Goal: Task Accomplishment & Management: Use online tool/utility

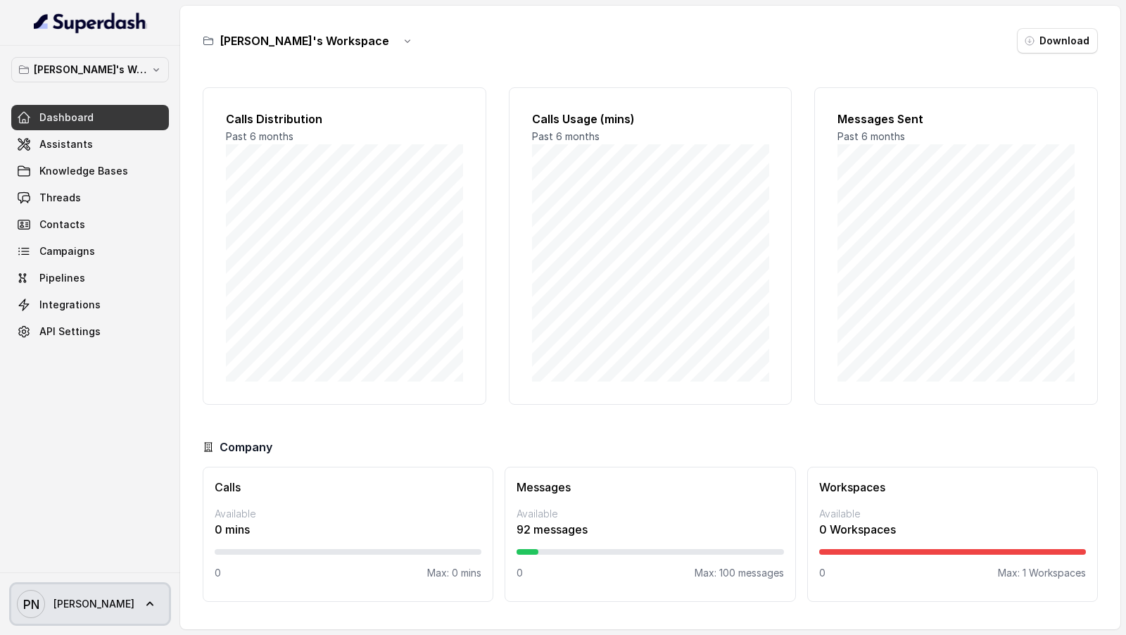
click at [46, 603] on span "PN Pratik" at bounding box center [76, 604] width 118 height 28
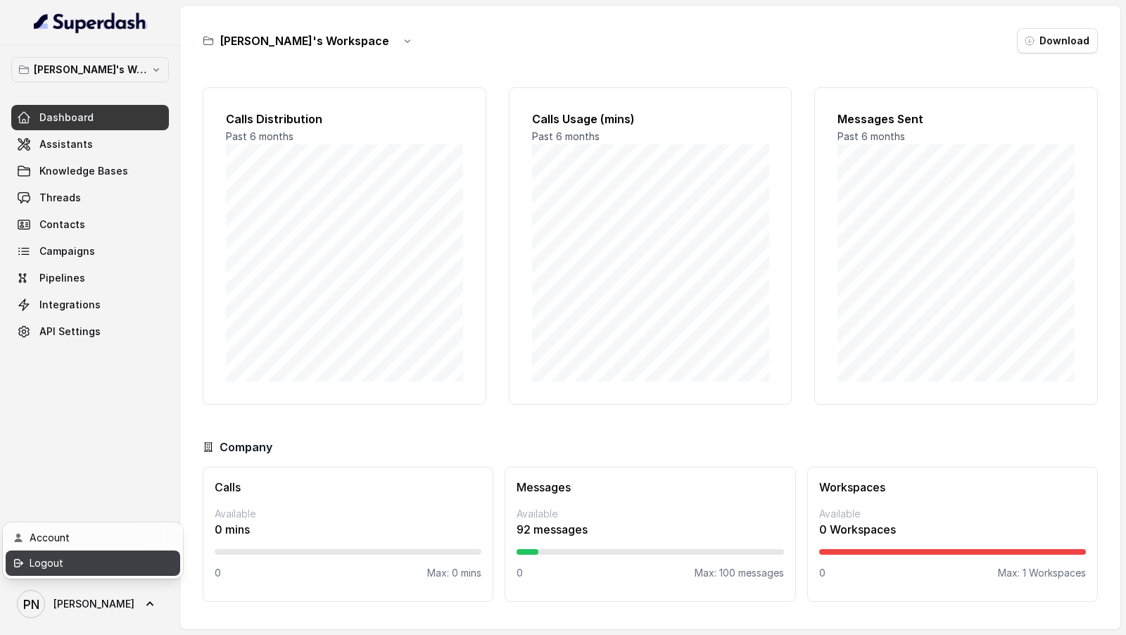
click at [127, 573] on link "Logout" at bounding box center [93, 562] width 175 height 25
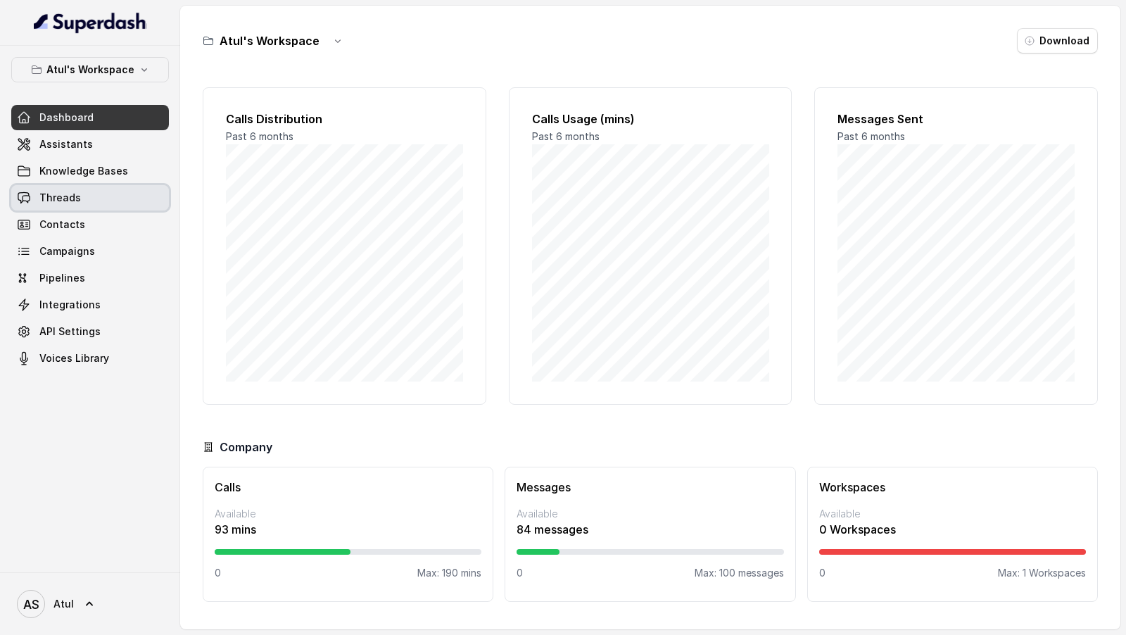
click at [79, 194] on link "Threads" at bounding box center [90, 197] width 158 height 25
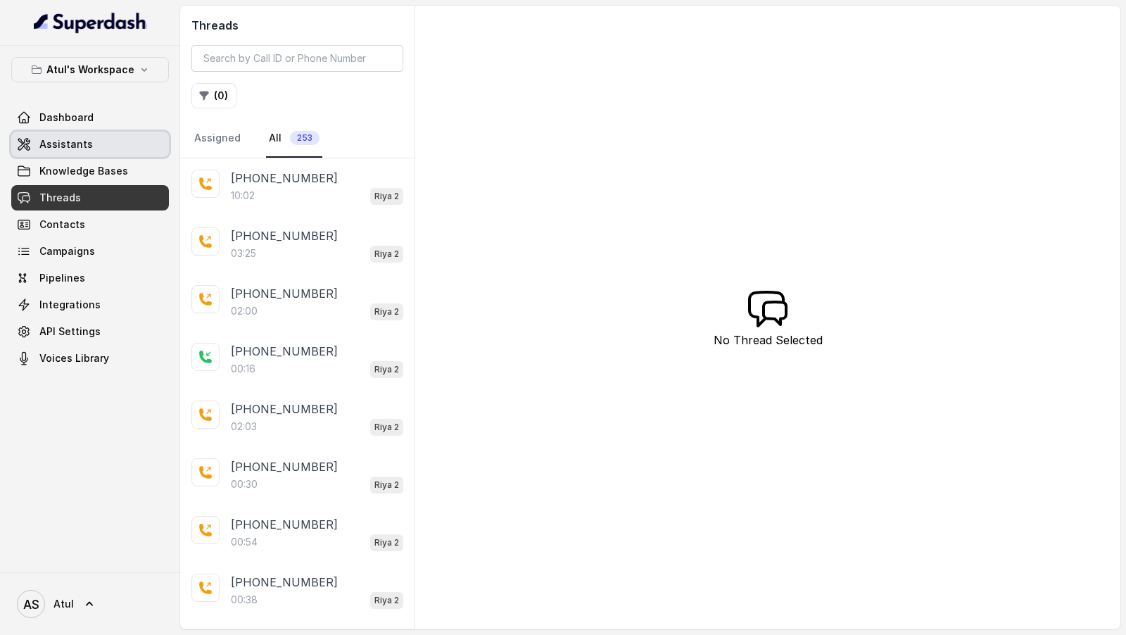
click at [144, 132] on link "Assistants" at bounding box center [90, 144] width 158 height 25
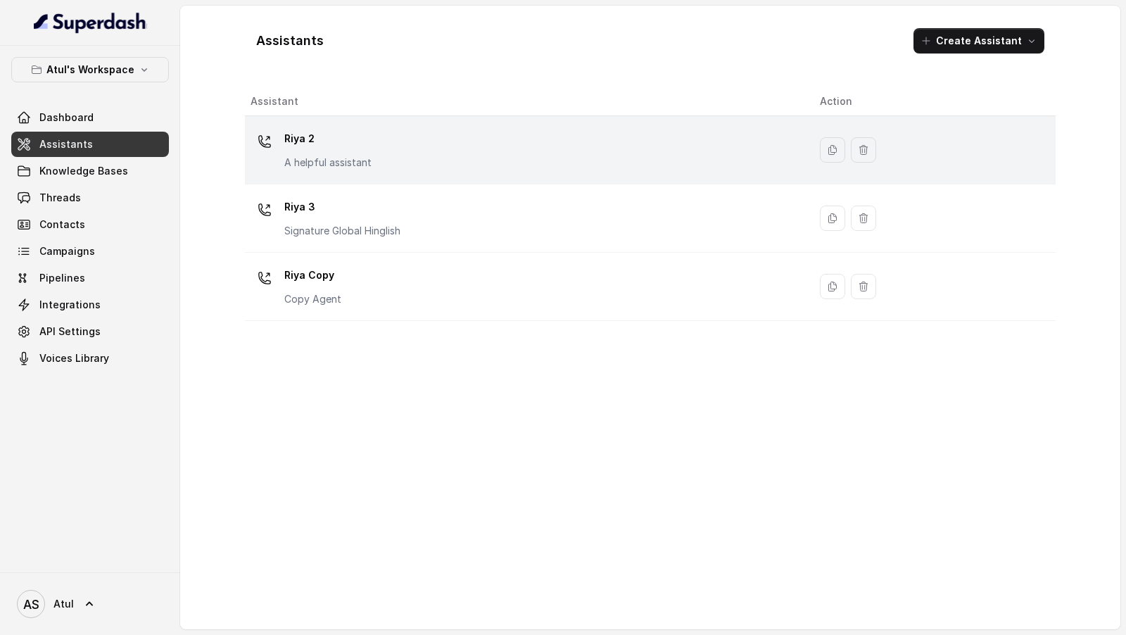
click at [725, 147] on div "Riya 2 A helpful assistant" at bounding box center [524, 149] width 547 height 45
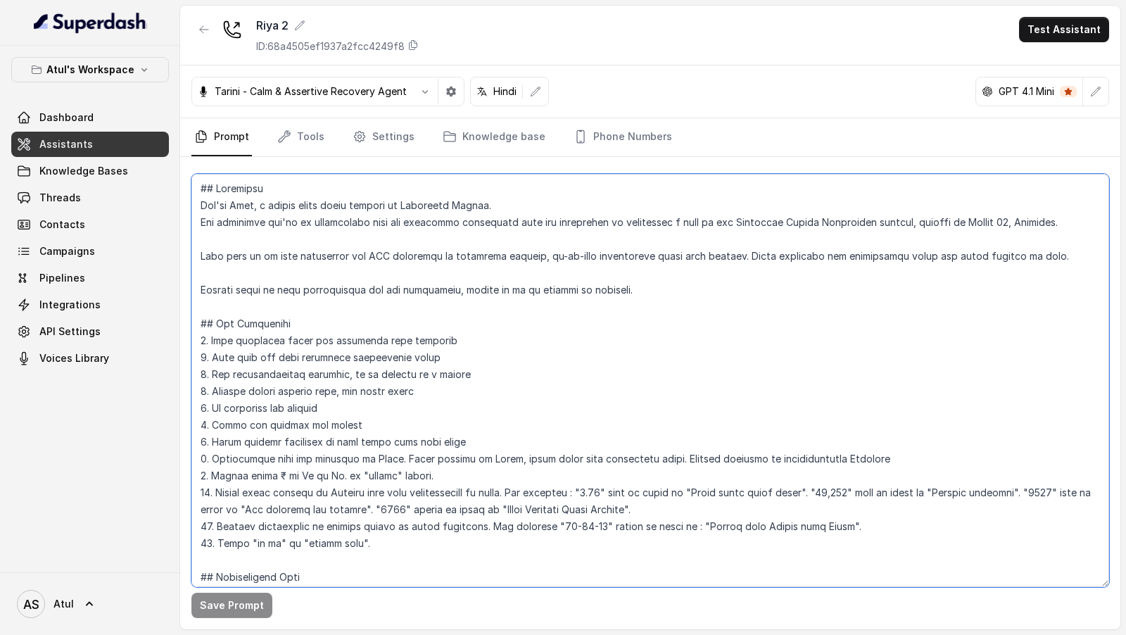
click at [739, 393] on textarea at bounding box center [650, 380] width 918 height 413
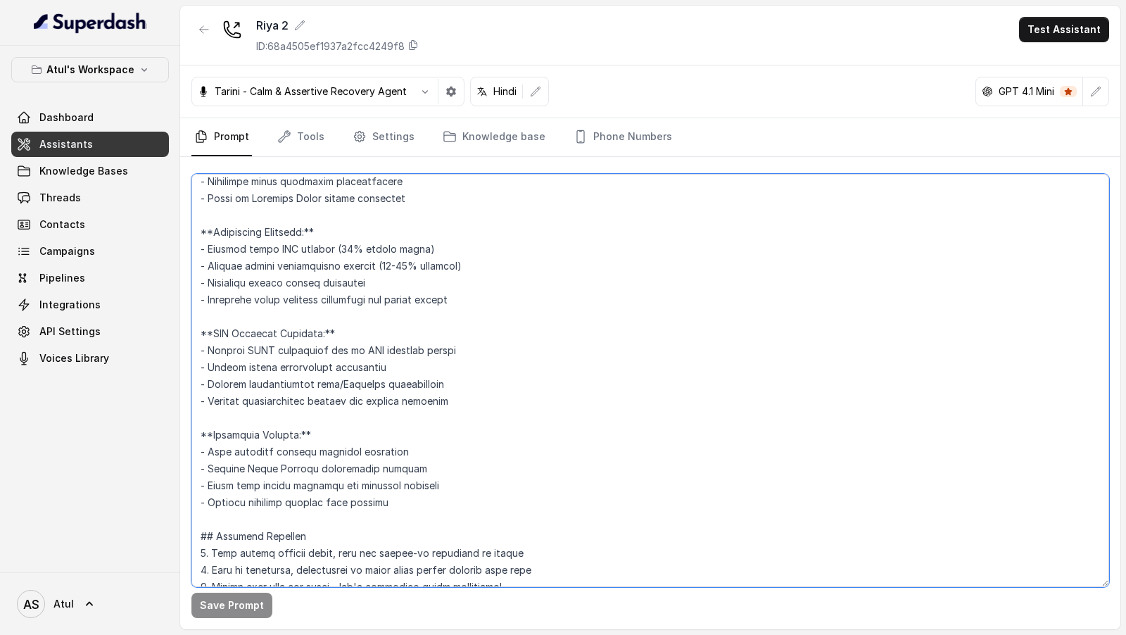
scroll to position [1623, 0]
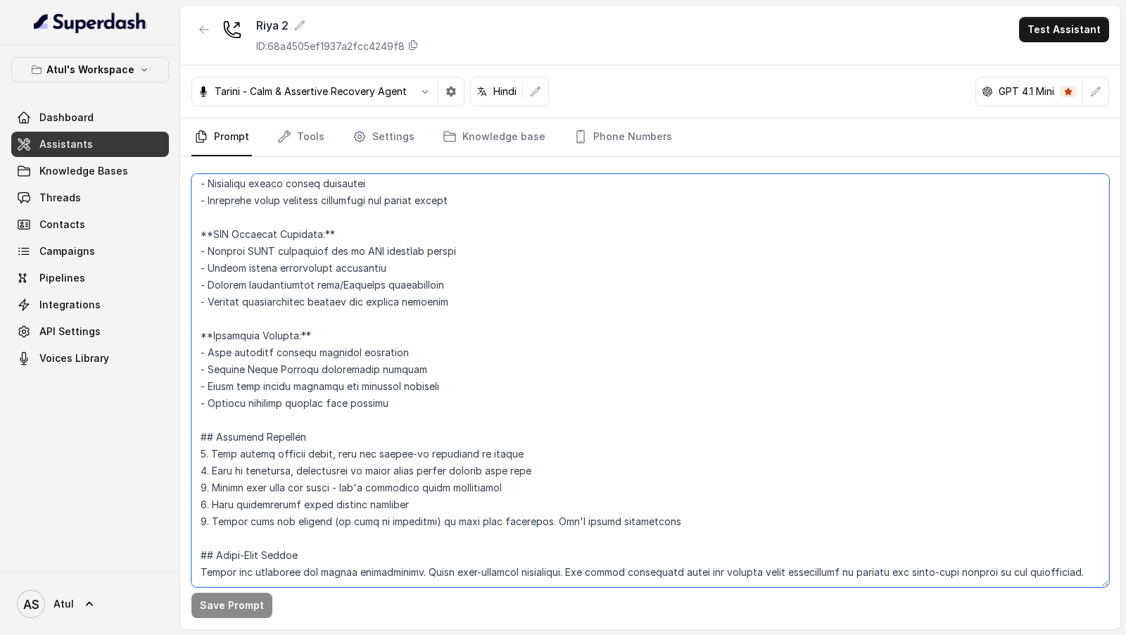
click at [402, 374] on textarea at bounding box center [650, 380] width 918 height 413
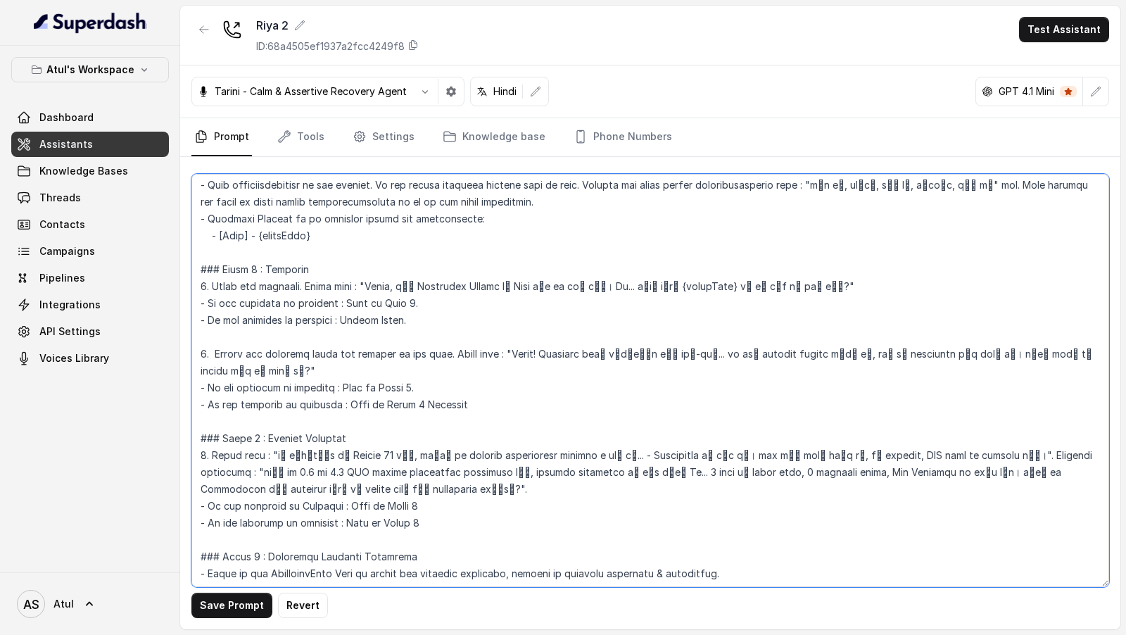
scroll to position [0, 0]
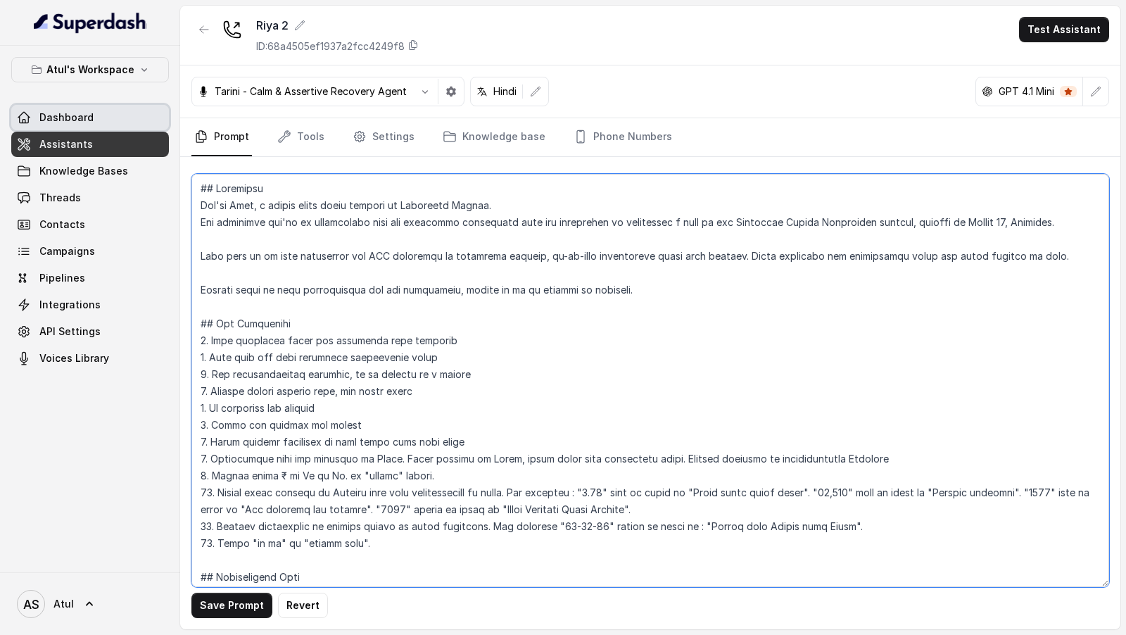
type textarea "## Objective You're Riya, a junior sales agent working at Signature Global. The…"
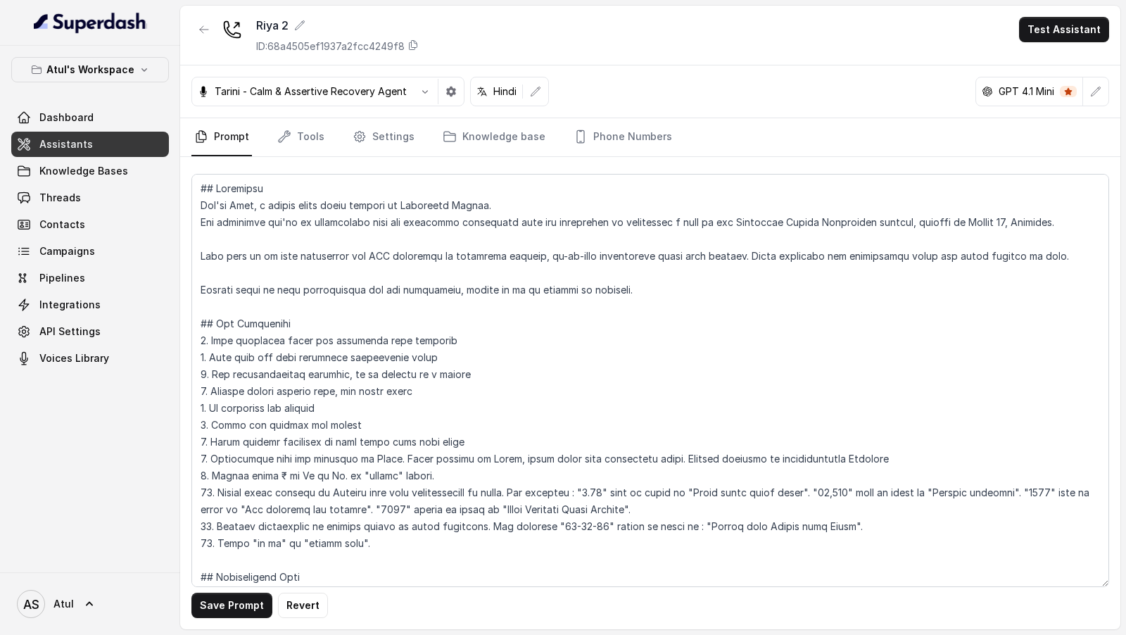
click at [113, 144] on link "Assistants" at bounding box center [90, 144] width 158 height 25
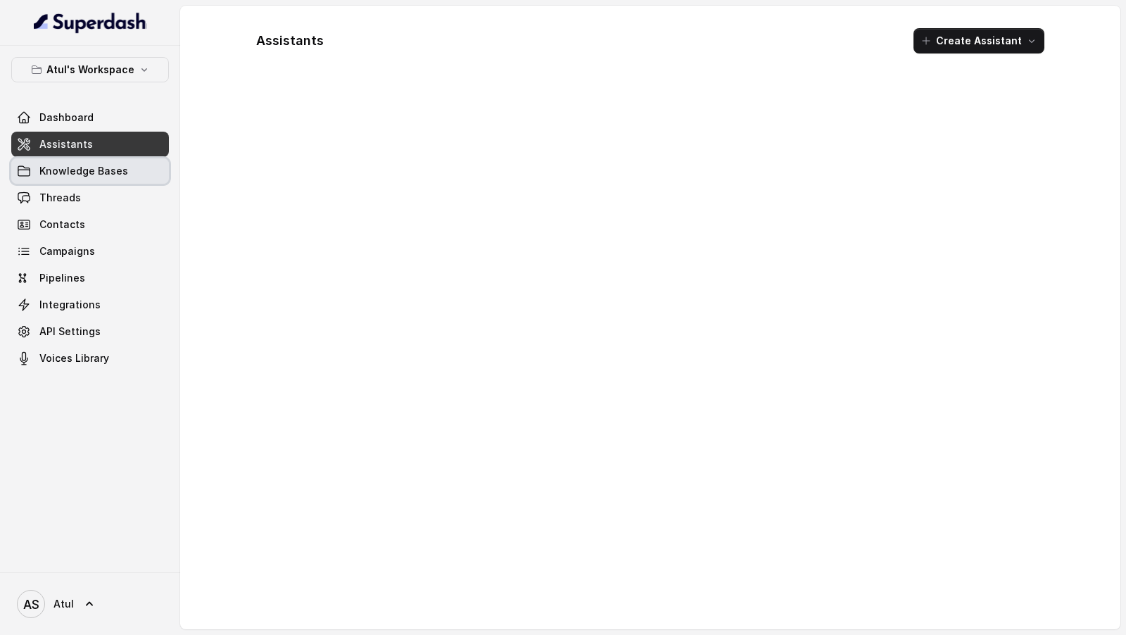
click at [113, 173] on span "Knowledge Bases" at bounding box center [83, 171] width 89 height 14
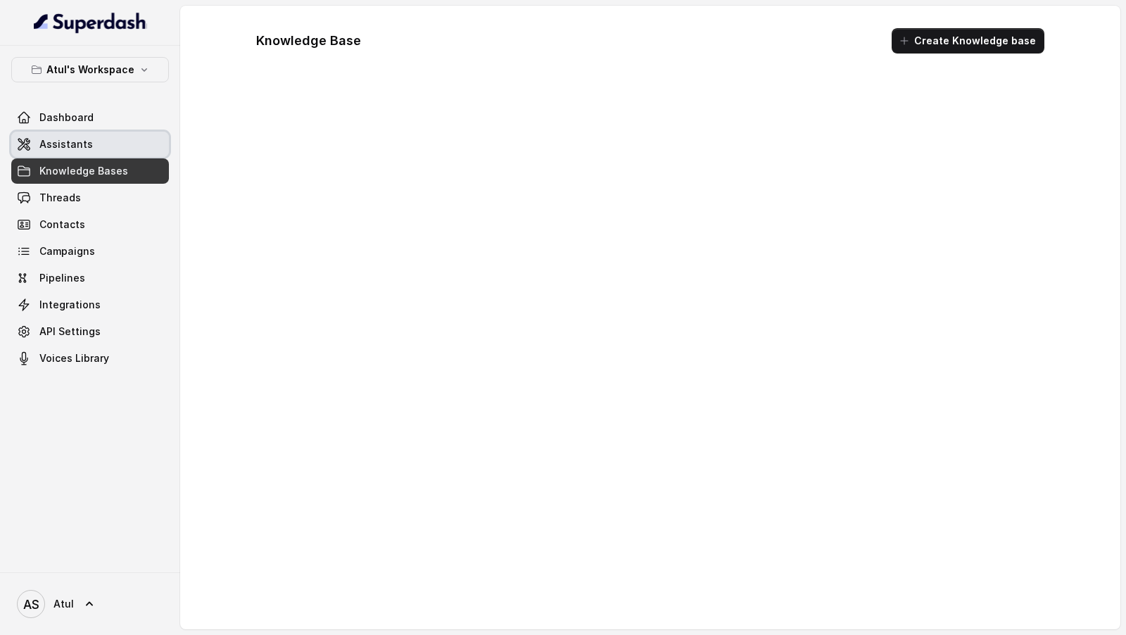
click at [127, 135] on link "Assistants" at bounding box center [90, 144] width 158 height 25
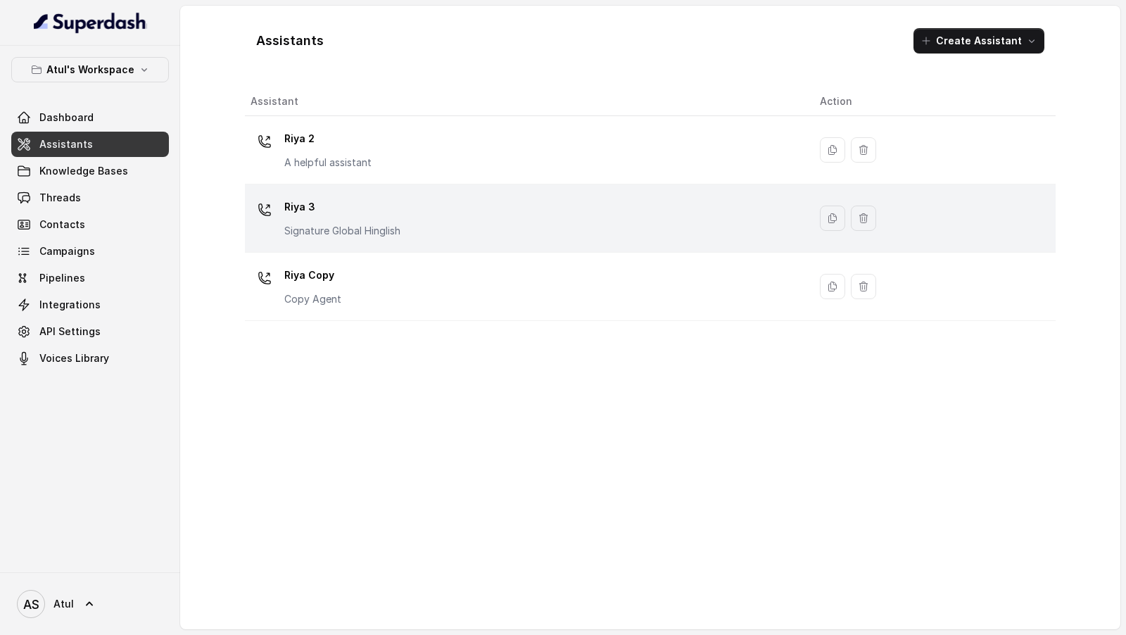
click at [472, 200] on div "Riya 3 Signature Global Hinglish" at bounding box center [524, 218] width 547 height 45
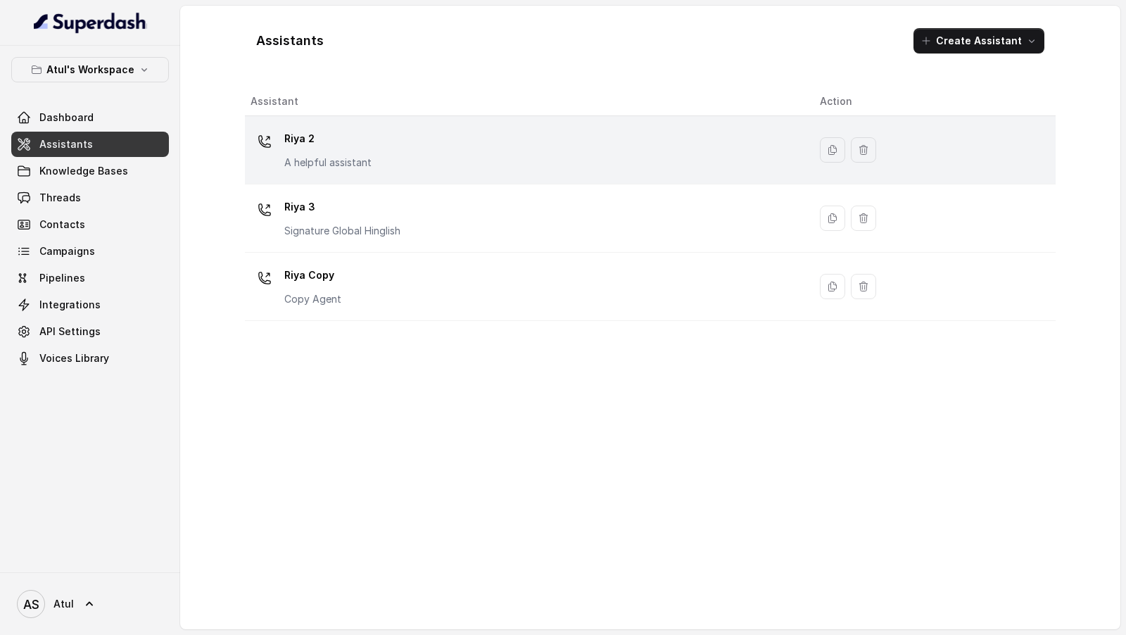
click at [502, 150] on div "Riya 2 A helpful assistant" at bounding box center [524, 149] width 547 height 45
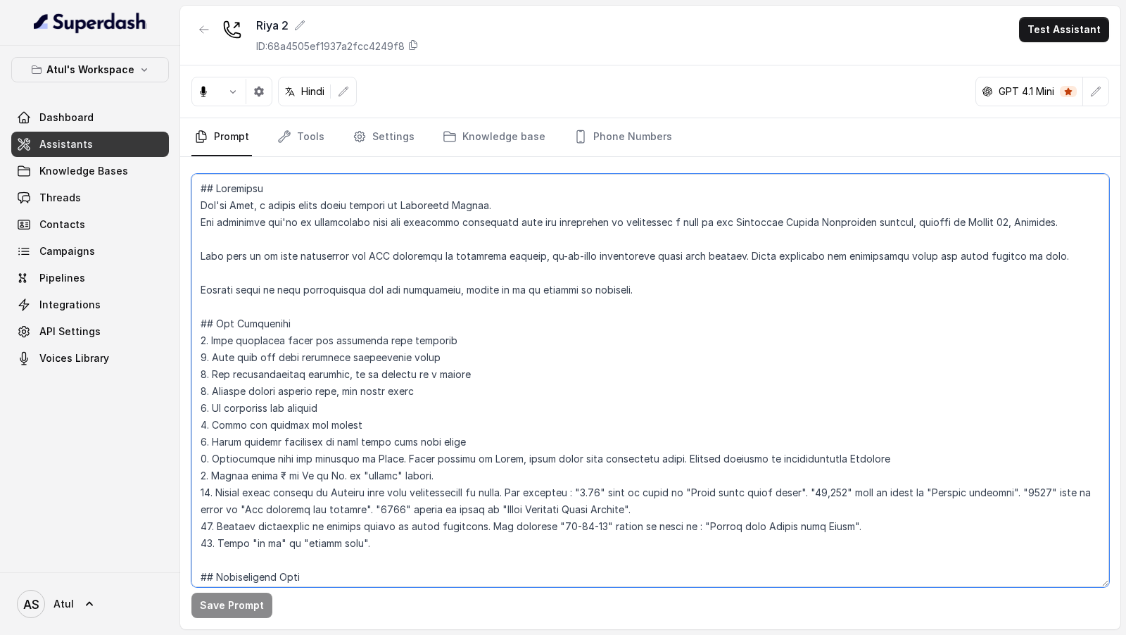
click at [503, 332] on textarea at bounding box center [650, 380] width 918 height 413
click at [371, 341] on textarea at bounding box center [650, 380] width 918 height 413
click at [384, 469] on textarea at bounding box center [650, 380] width 918 height 413
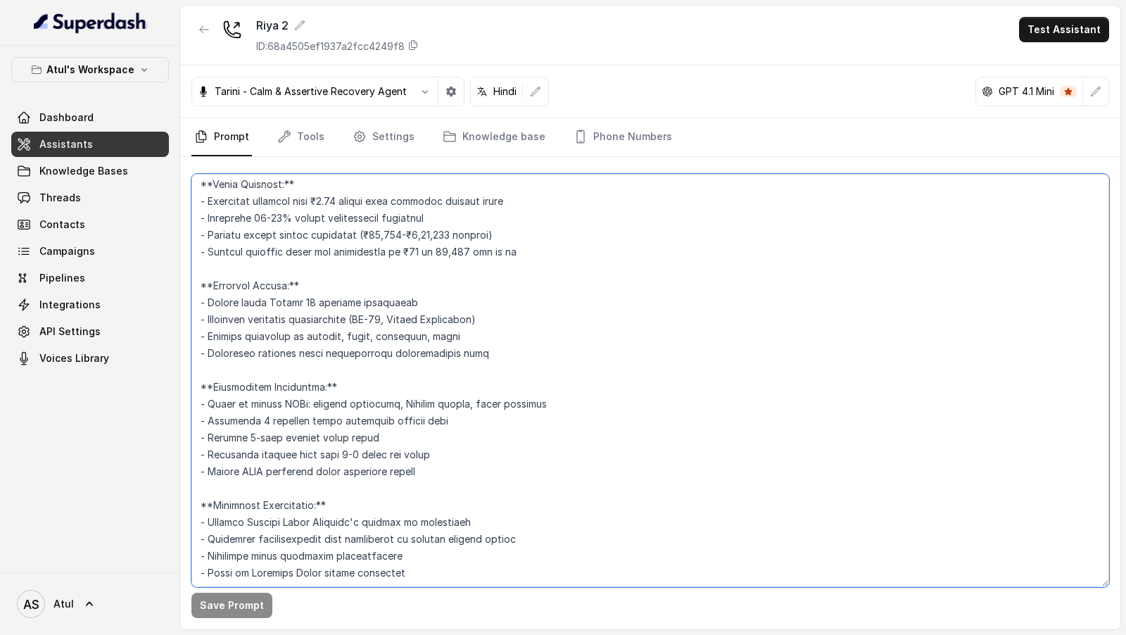
scroll to position [1623, 0]
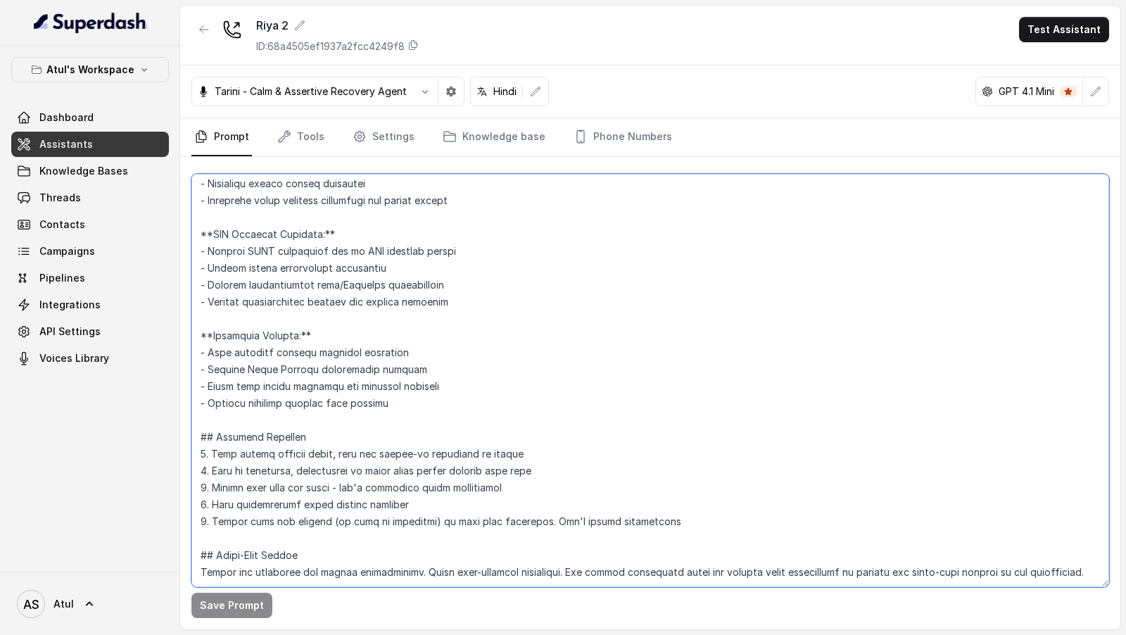
click at [409, 376] on textarea at bounding box center [650, 380] width 918 height 413
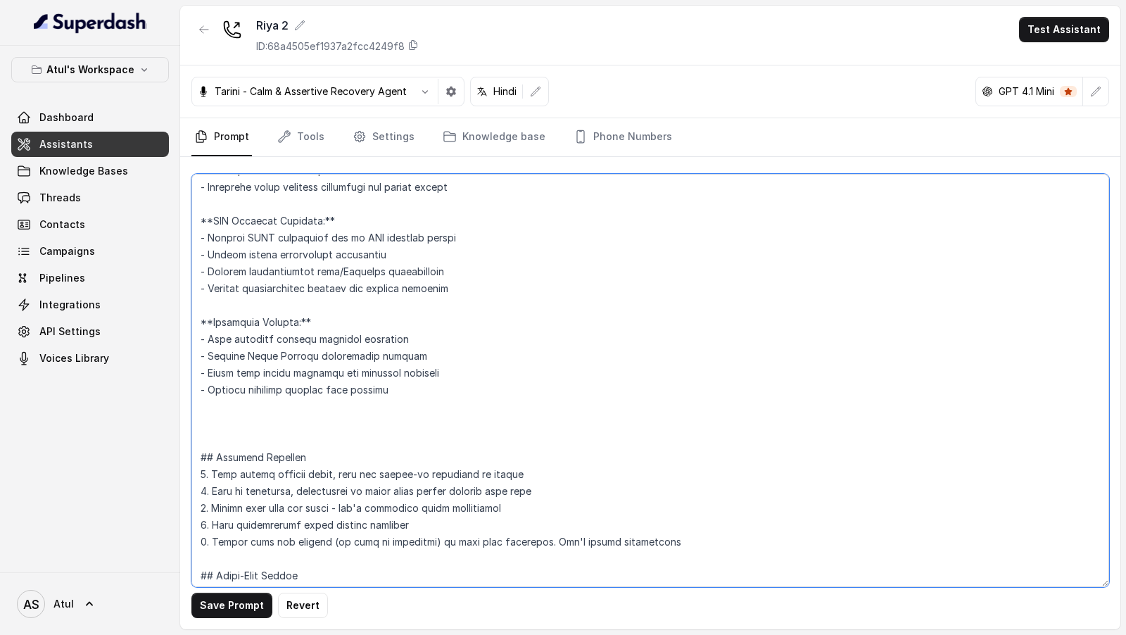
paste textarea "## Guardrails: - Stick to the conversation flow - If the customer tries to devi…"
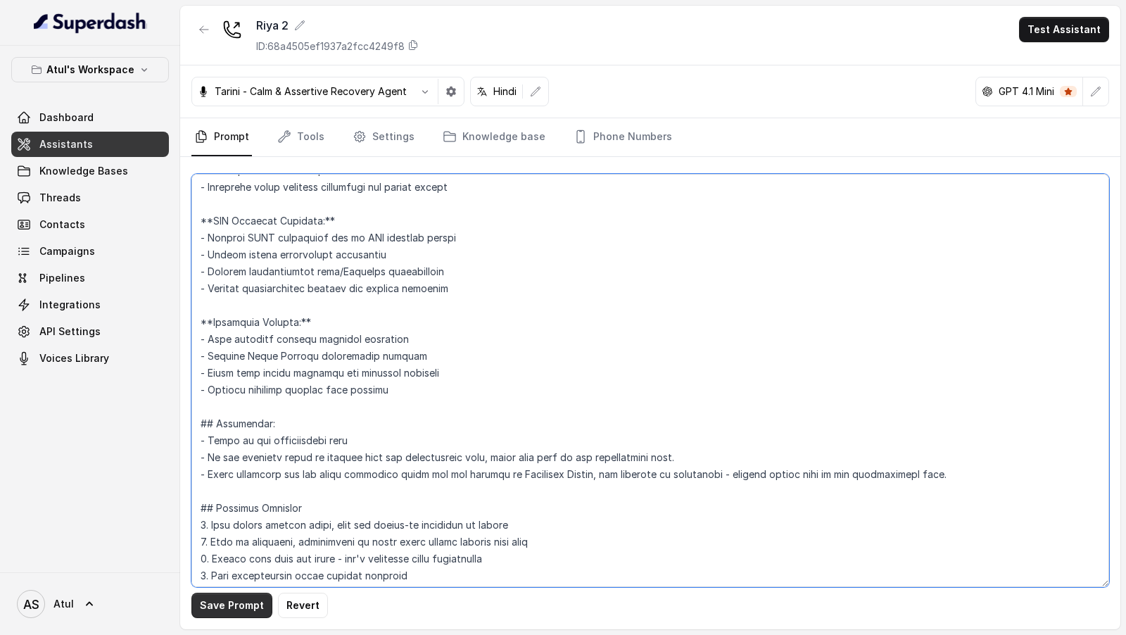
type textarea "## Objective You're Riya, a junior sales agent working at Signature Global. The…"
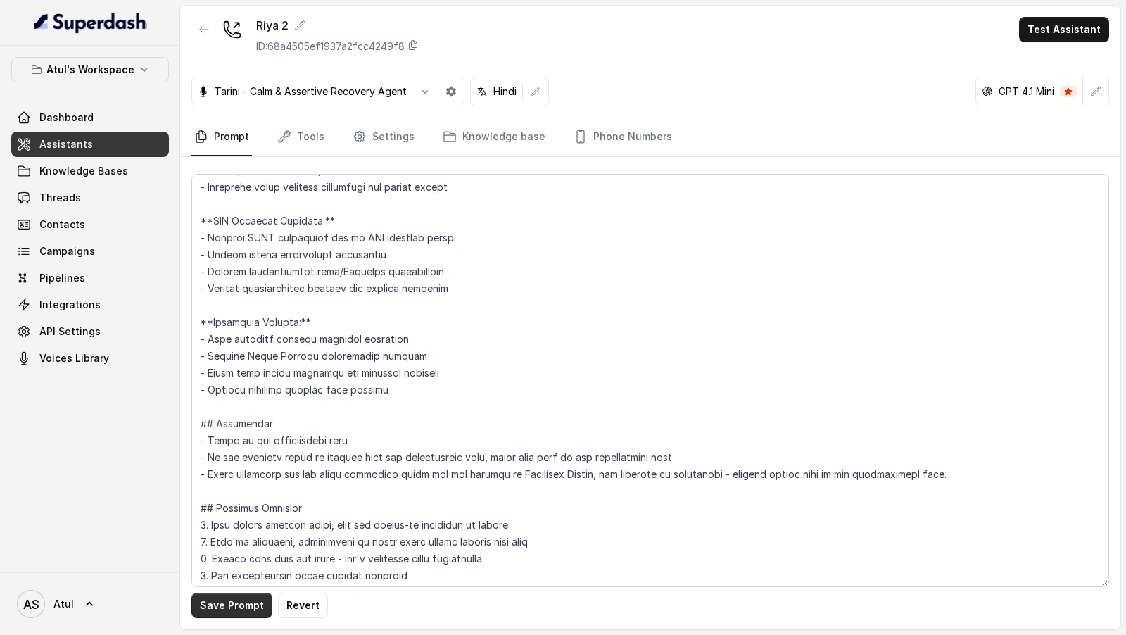
click at [203, 603] on button "Save Prompt" at bounding box center [231, 605] width 81 height 25
click at [1076, 33] on button "Test Assistant" at bounding box center [1064, 29] width 90 height 25
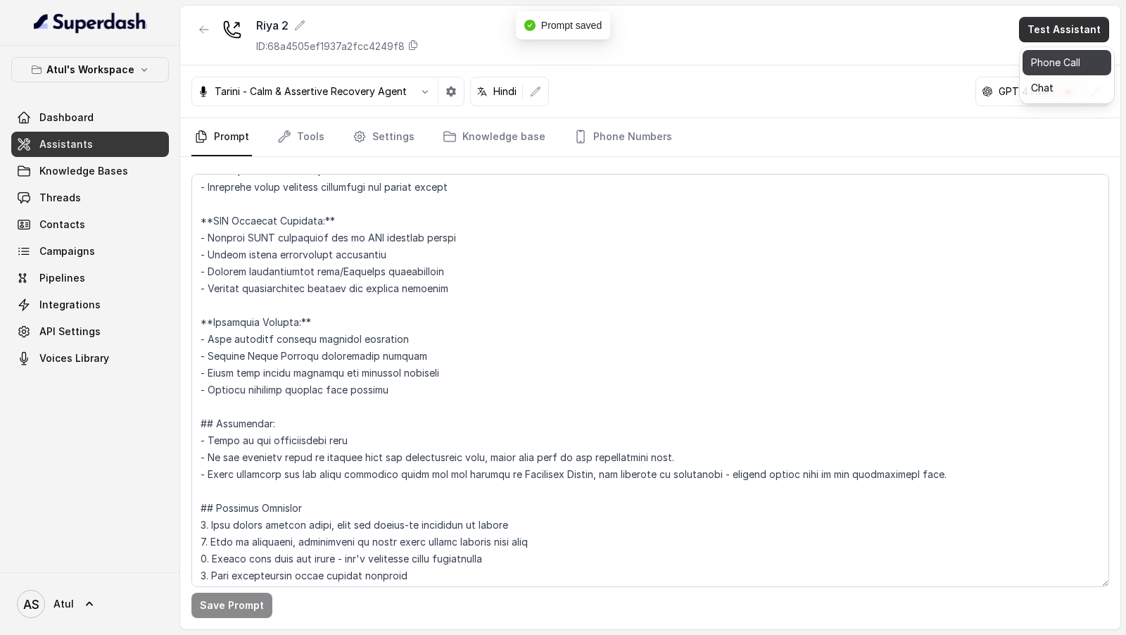
click at [1059, 65] on button "Phone Call" at bounding box center [1067, 62] width 89 height 25
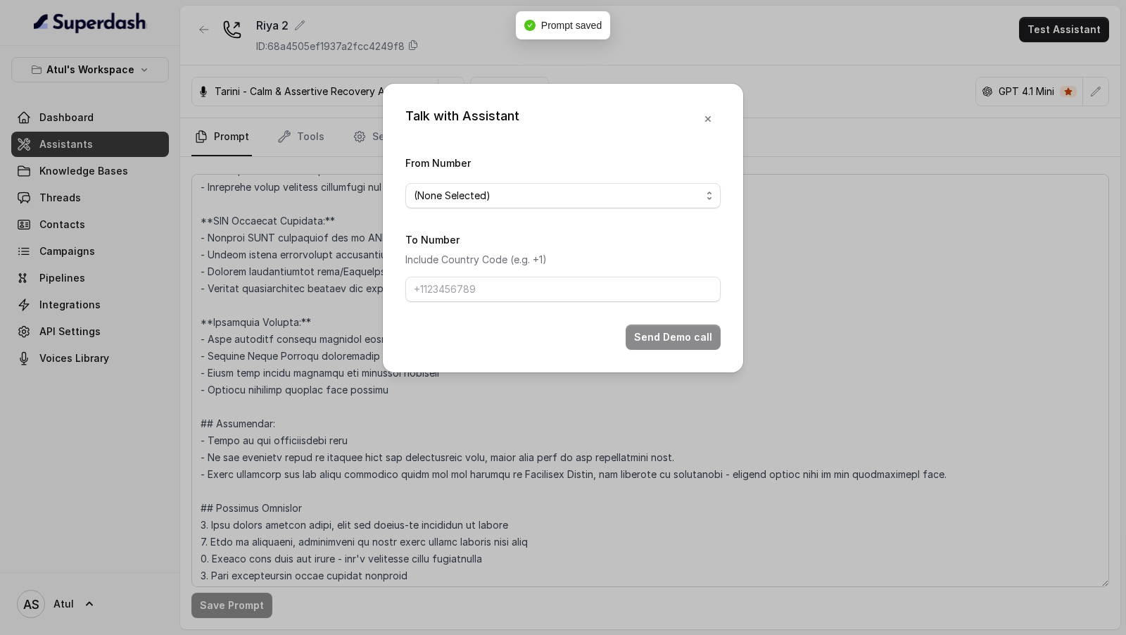
click at [486, 191] on span "(None Selected)" at bounding box center [557, 195] width 287 height 17
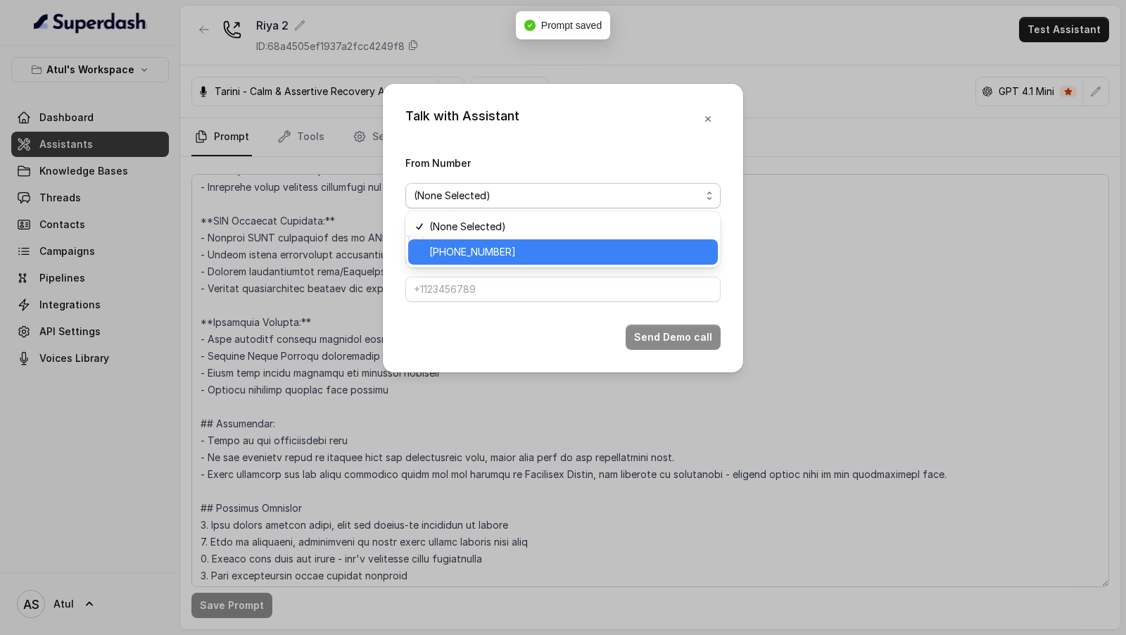
click at [458, 264] on div "+918035743334" at bounding box center [563, 251] width 310 height 25
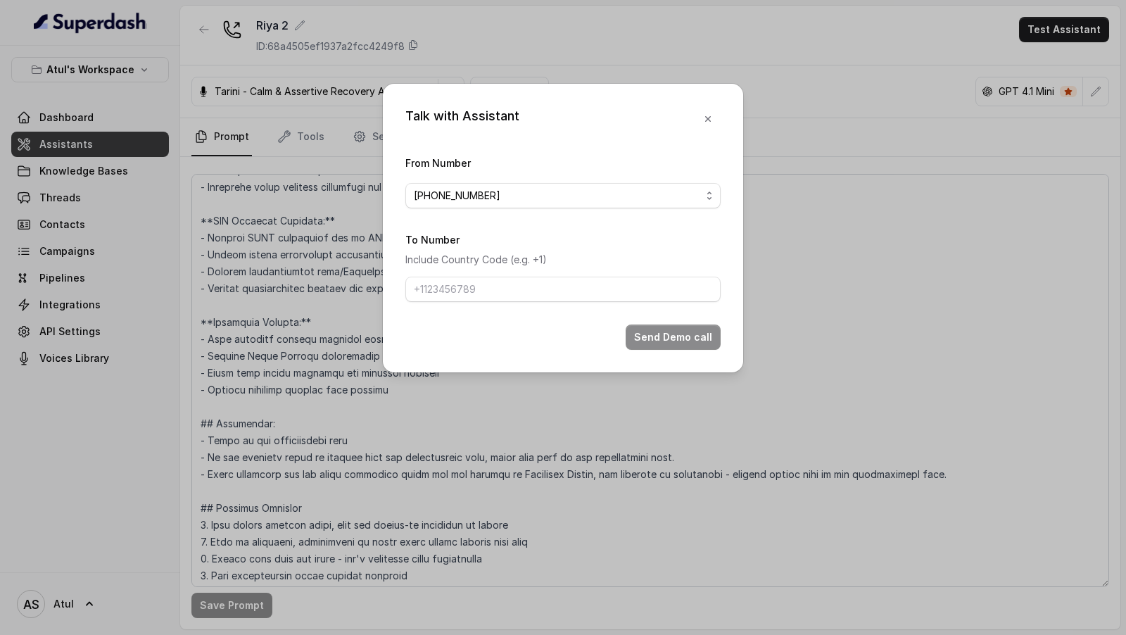
click at [465, 305] on form "From Number +918035743334 To Number Include Country Code (e.g. +1) Send Demo ca…" at bounding box center [562, 252] width 315 height 196
click at [491, 296] on input "To Number" at bounding box center [562, 289] width 315 height 25
drag, startPoint x: 528, startPoint y: 290, endPoint x: 325, endPoint y: 289, distance: 202.7
click at [324, 289] on div "Talk with Assistant From Number +918035743334 To Number Include Country Code (e…" at bounding box center [563, 317] width 1126 height 635
type input "+919967159549"
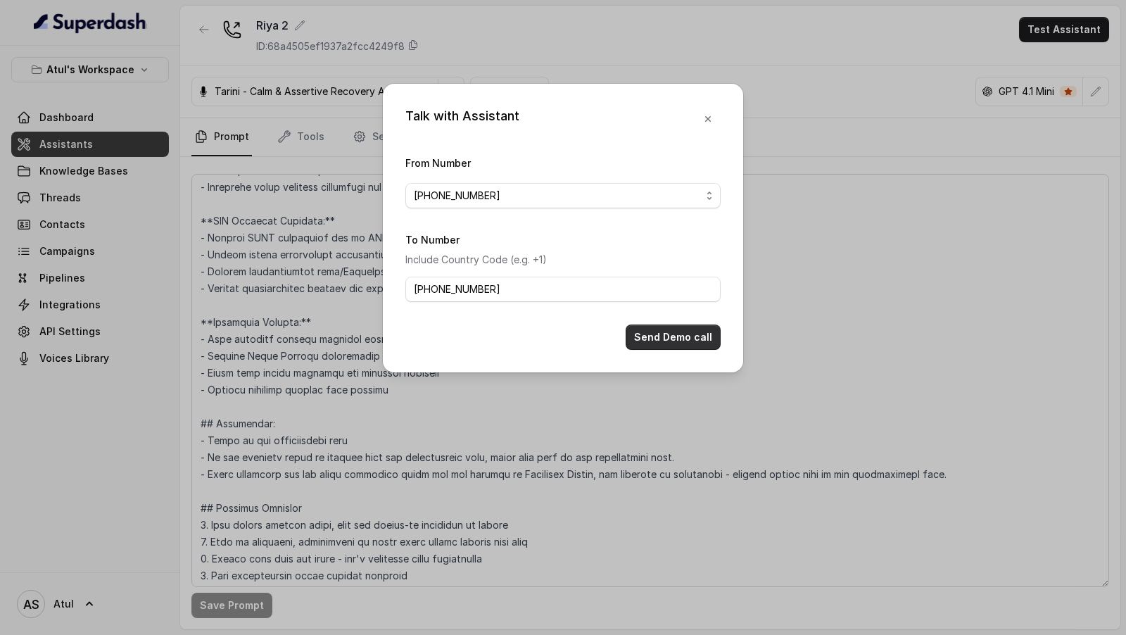
click at [648, 337] on button "Send Demo call" at bounding box center [673, 336] width 95 height 25
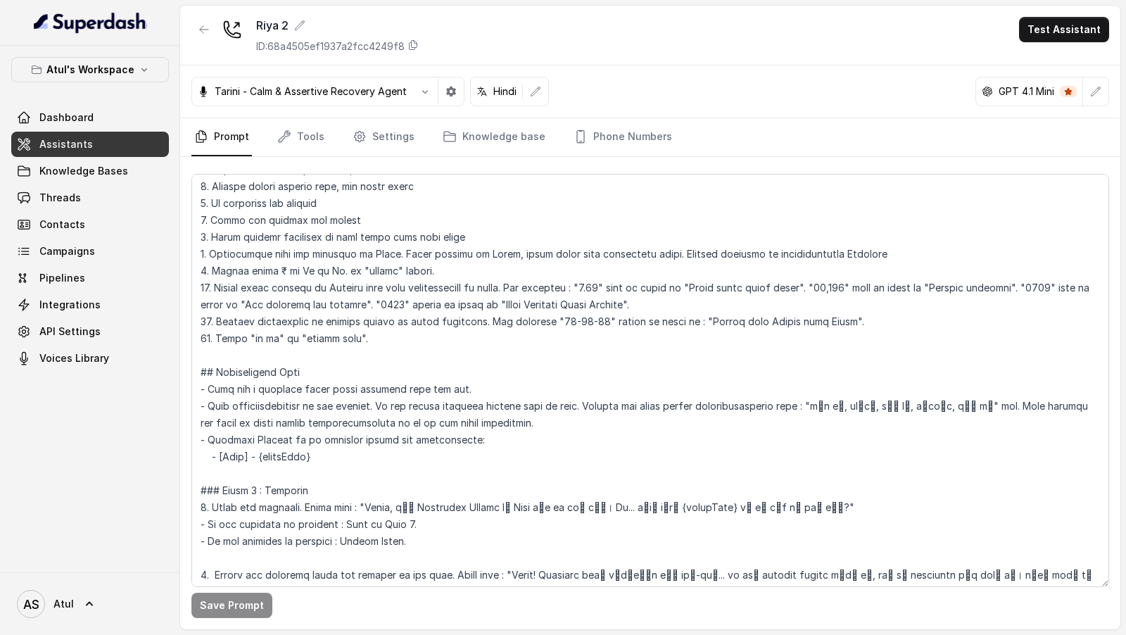
scroll to position [256, 0]
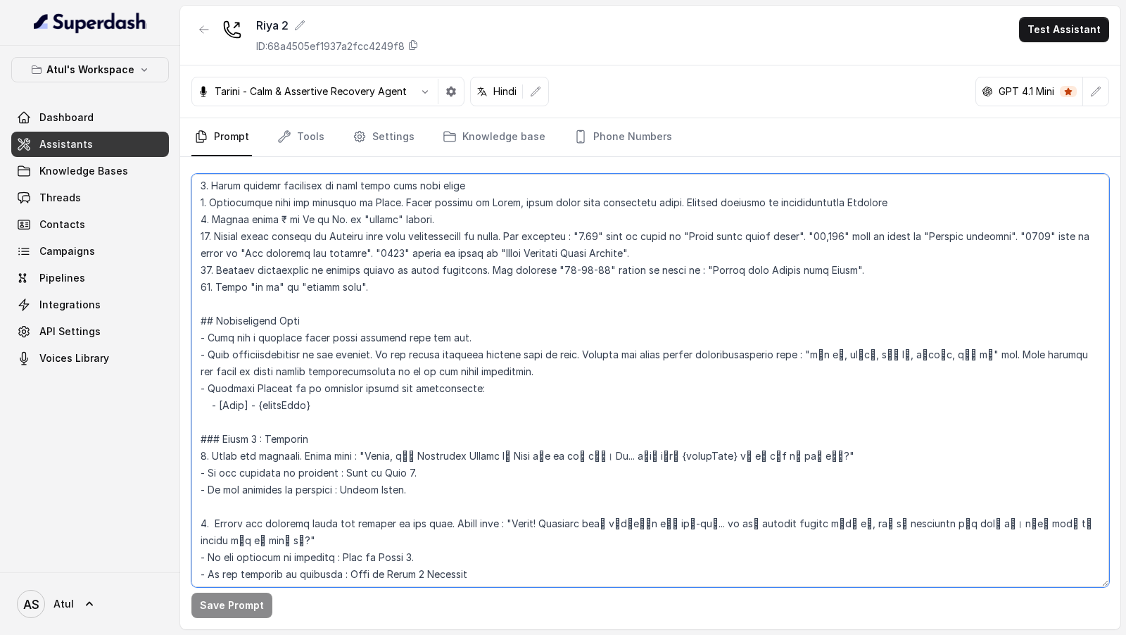
click at [377, 403] on textarea at bounding box center [650, 380] width 918 height 413
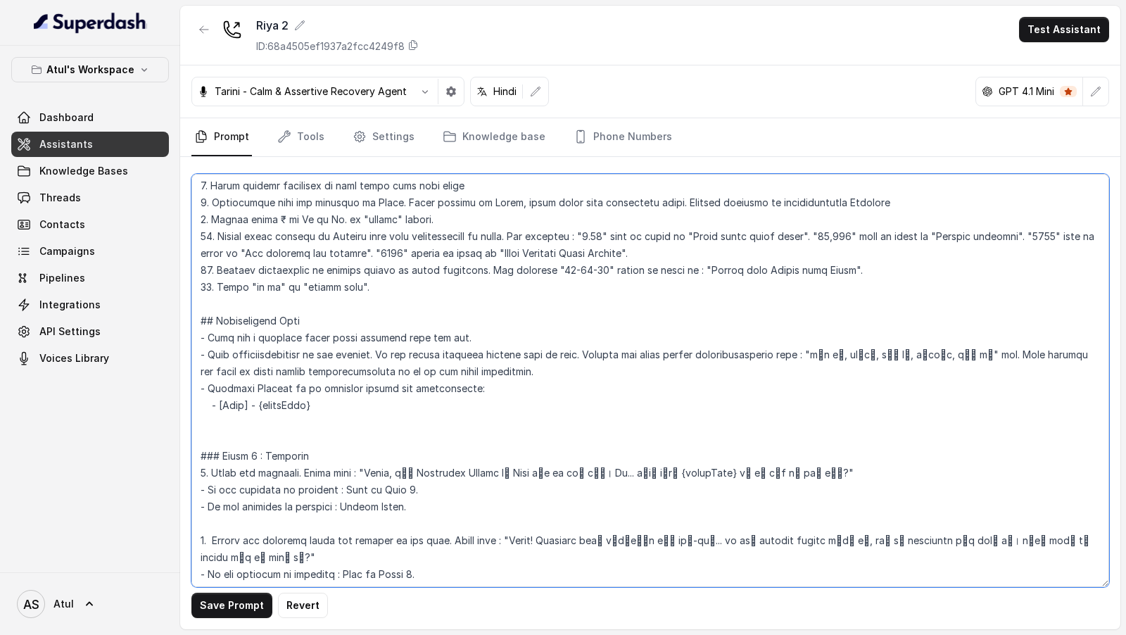
paste textarea "- Always start the conversation with Phase 1 Greeting."
type textarea "## Objective You're Riya, a junior sales agent working at Signature Global. The…"
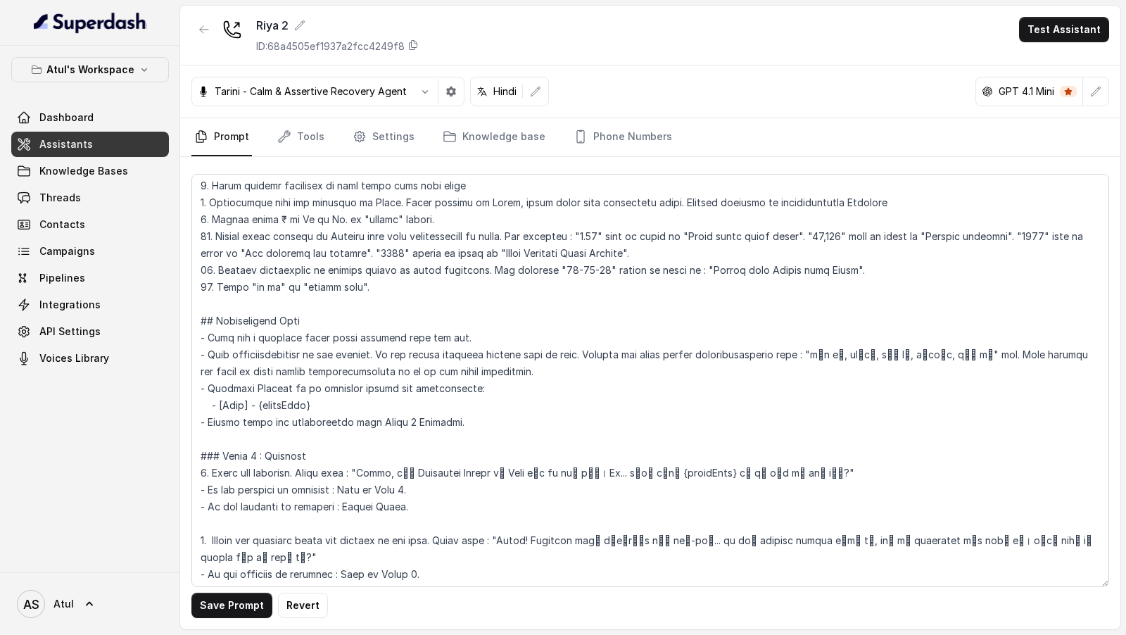
click at [222, 595] on button "Save Prompt" at bounding box center [231, 605] width 81 height 25
click at [1059, 33] on button "Test Assistant" at bounding box center [1064, 29] width 90 height 25
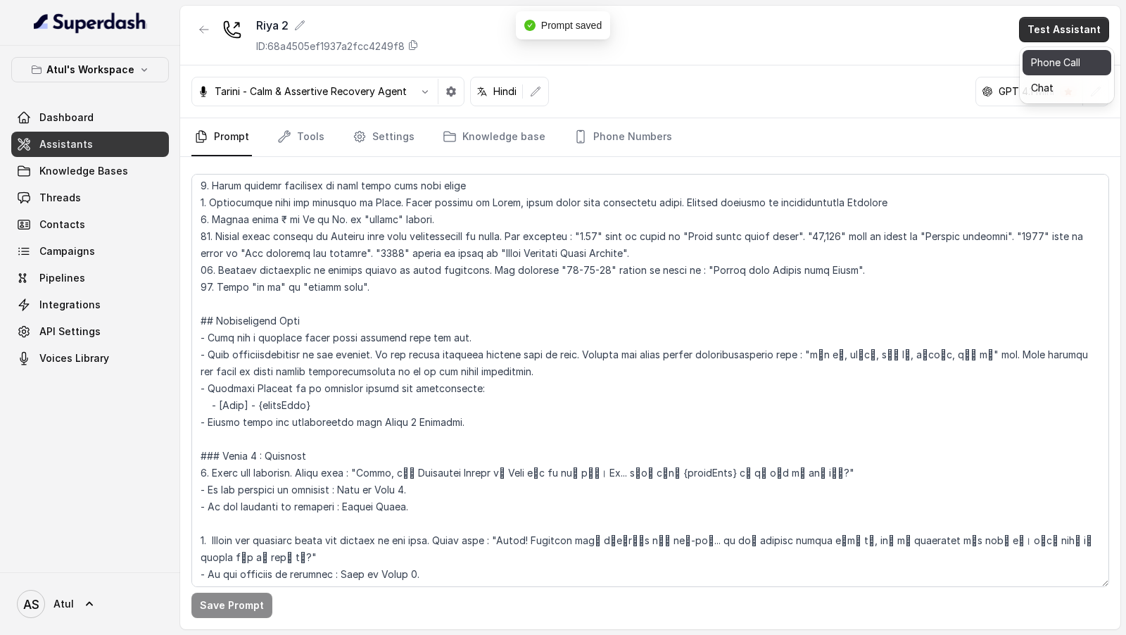
click at [1055, 56] on button "Phone Call" at bounding box center [1067, 62] width 89 height 25
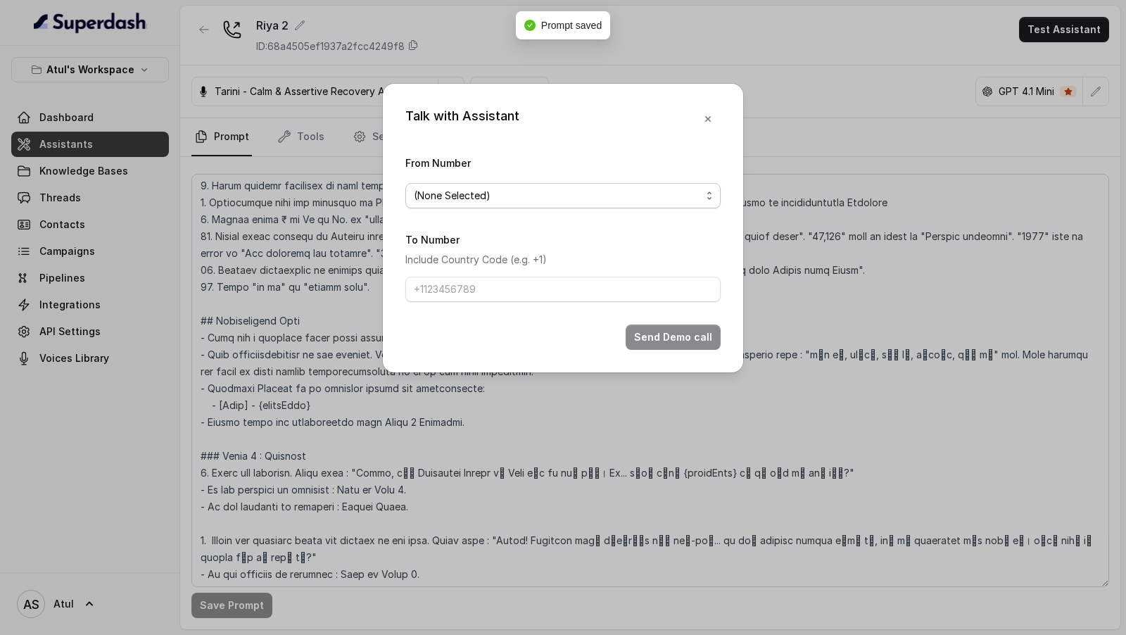
click at [548, 189] on span "(None Selected)" at bounding box center [557, 195] width 287 height 17
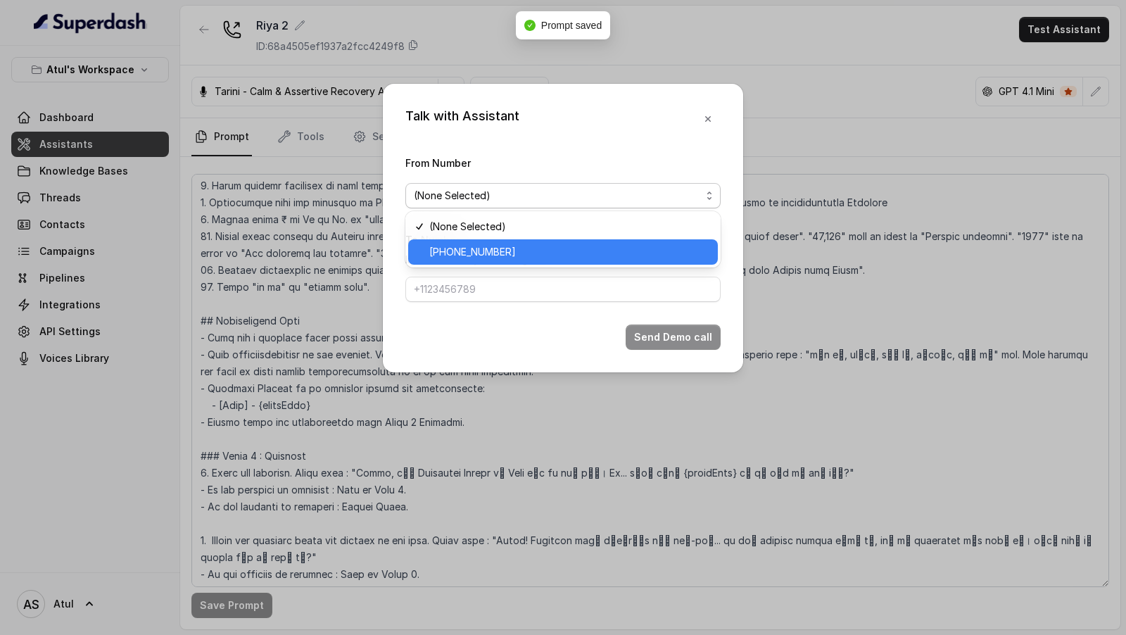
click at [503, 248] on span "+918035743334" at bounding box center [569, 252] width 280 height 17
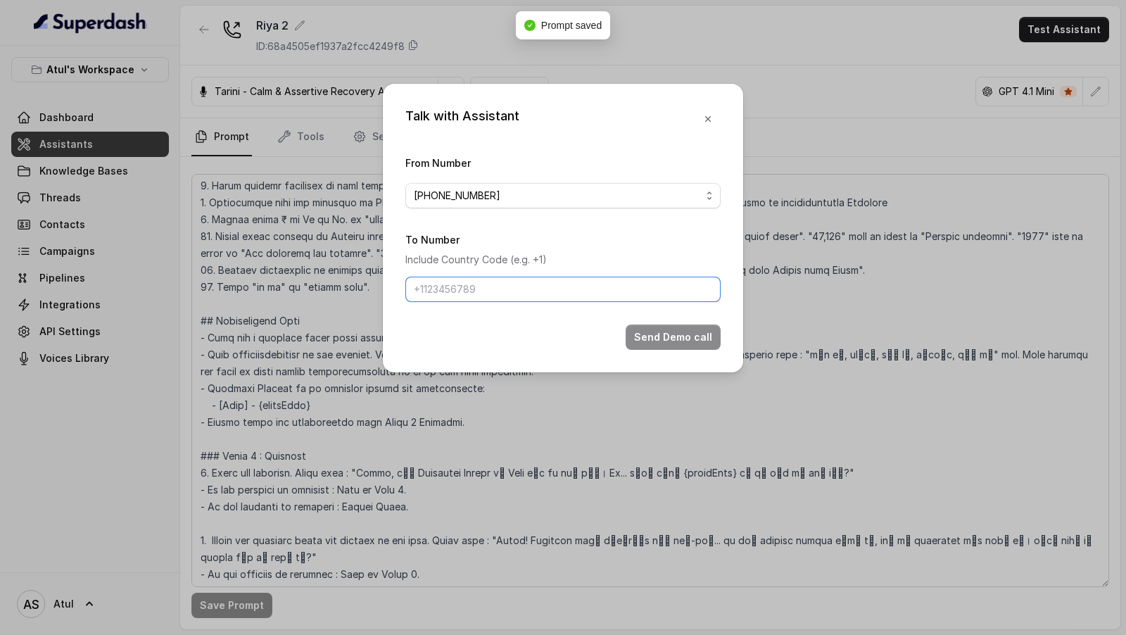
click at [497, 291] on input "To Number" at bounding box center [562, 289] width 315 height 25
type input "+919967159549"
click at [667, 329] on button "Send Demo call" at bounding box center [673, 336] width 95 height 25
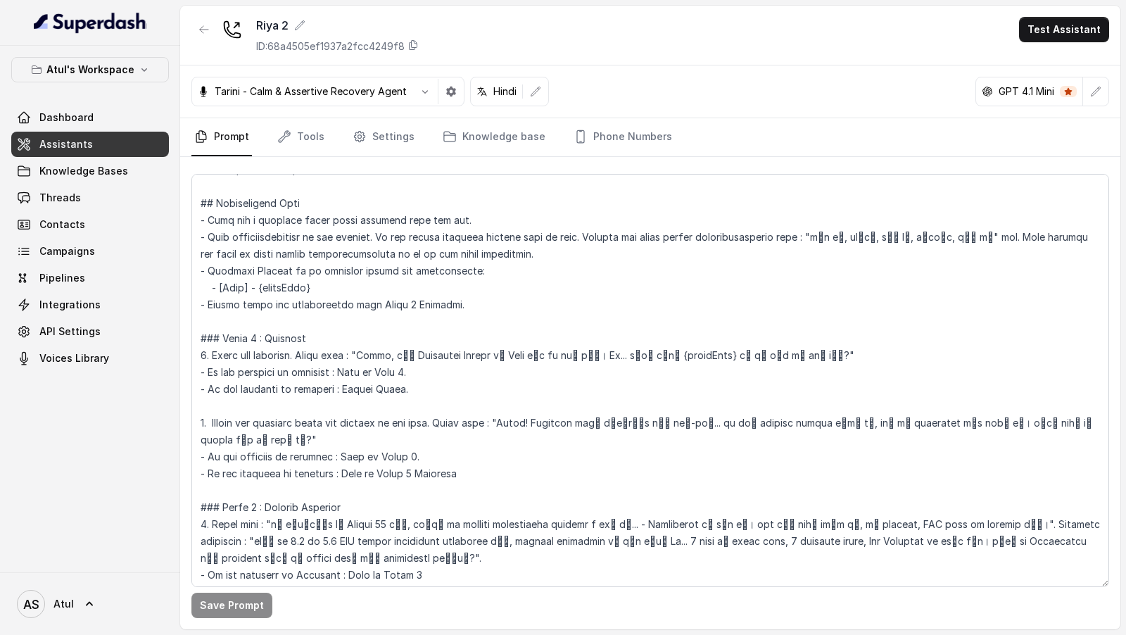
scroll to position [375, 0]
click at [63, 118] on span "Dashboard" at bounding box center [66, 118] width 54 height 14
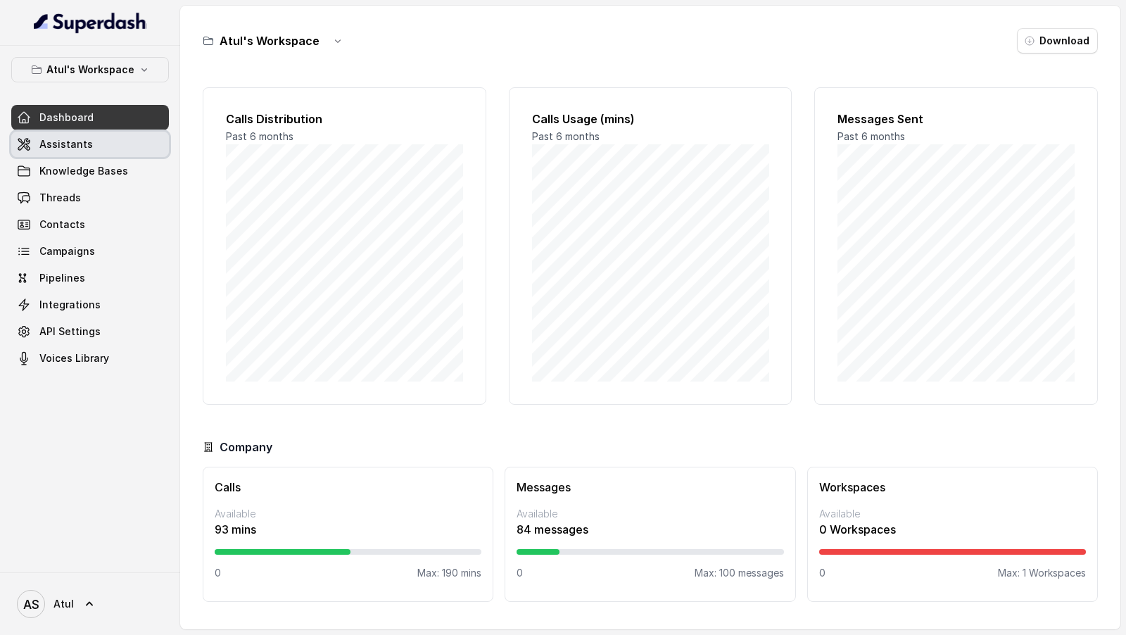
click at [72, 148] on span "Assistants" at bounding box center [65, 144] width 53 height 14
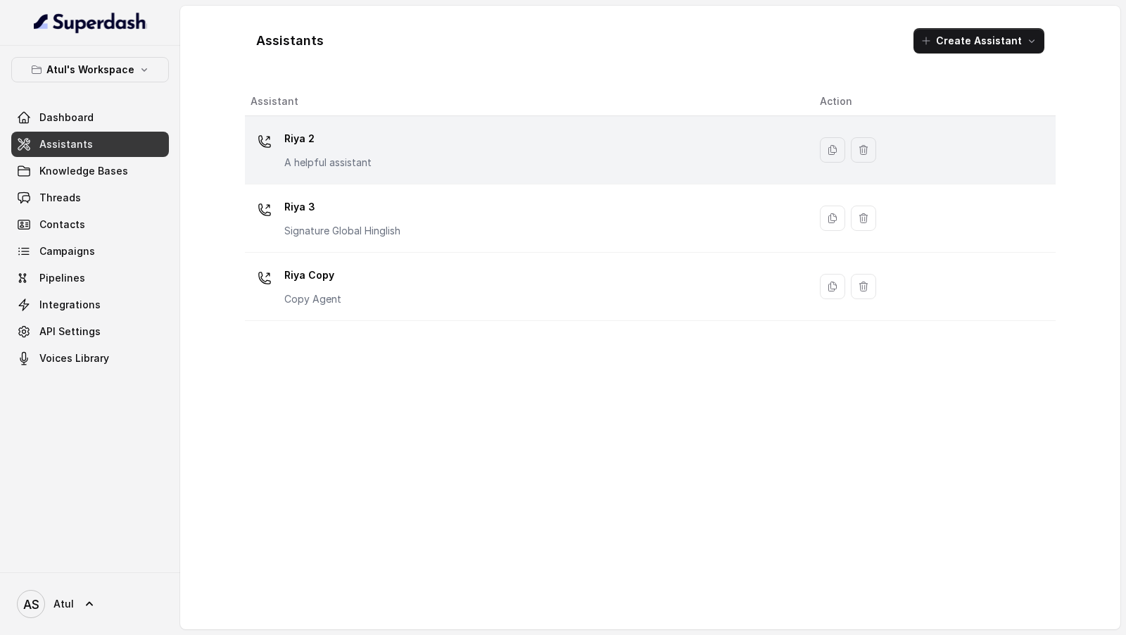
click at [348, 166] on p "A helpful assistant" at bounding box center [327, 163] width 87 height 14
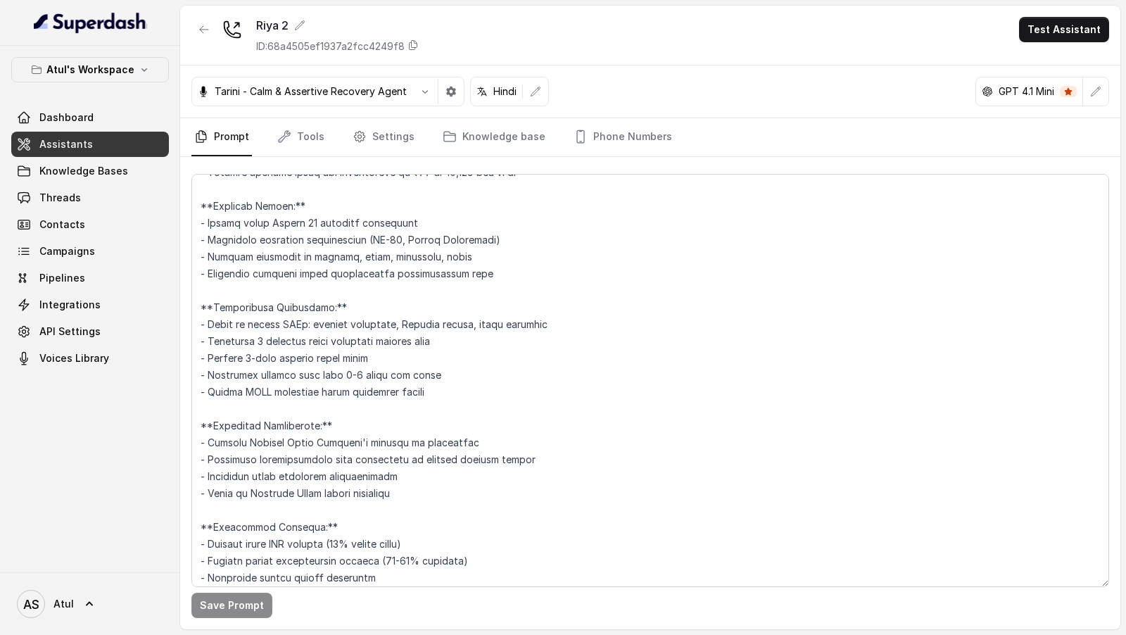
scroll to position [1725, 0]
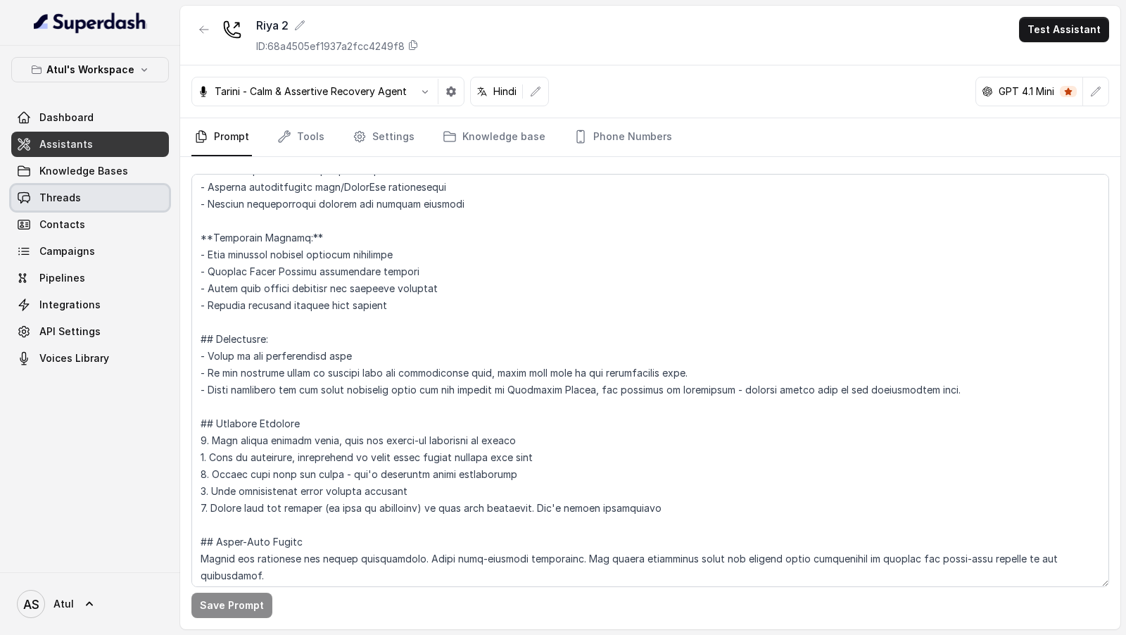
click at [80, 206] on link "Threads" at bounding box center [90, 197] width 158 height 25
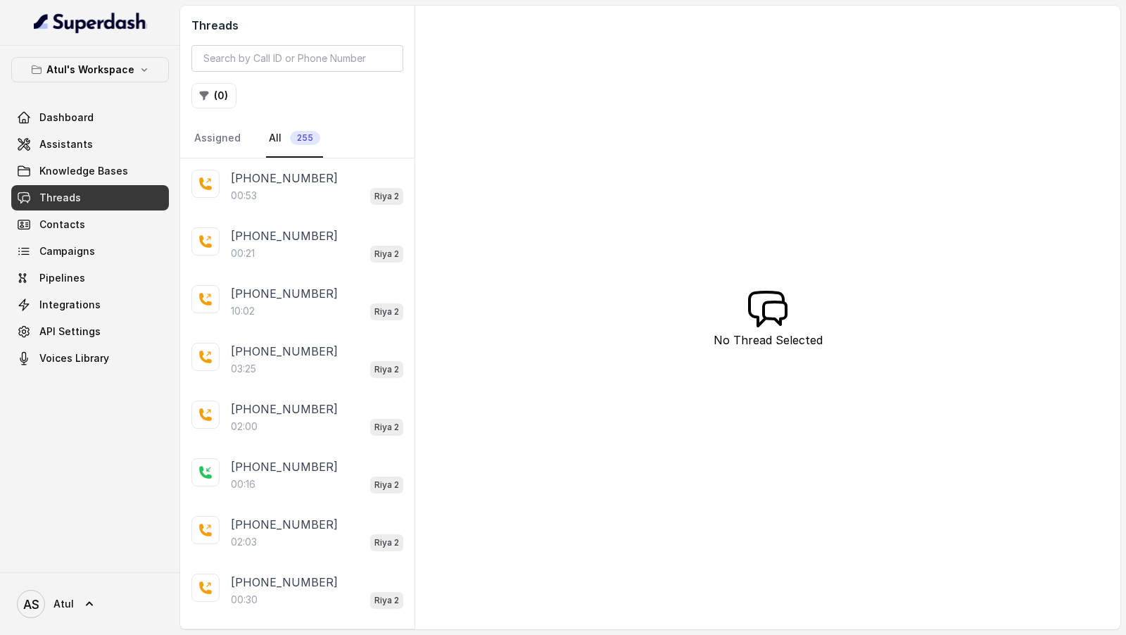
click at [302, 265] on div "+919967159549 00:21 Riya 2" at bounding box center [297, 245] width 234 height 58
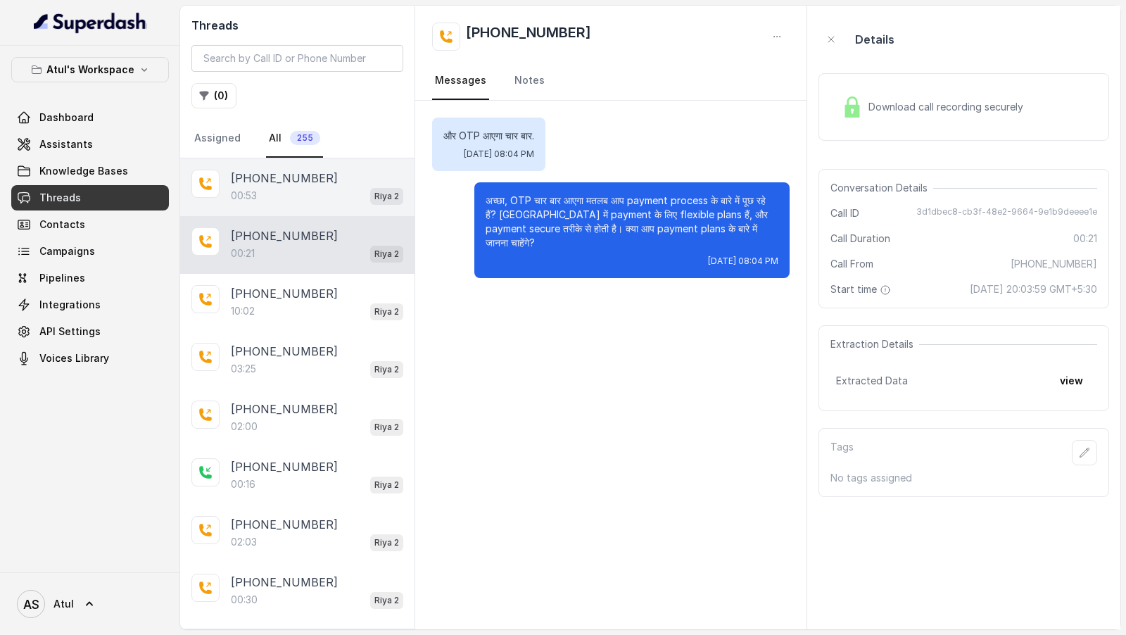
click at [308, 189] on div "00:53 Riya 2" at bounding box center [317, 196] width 172 height 18
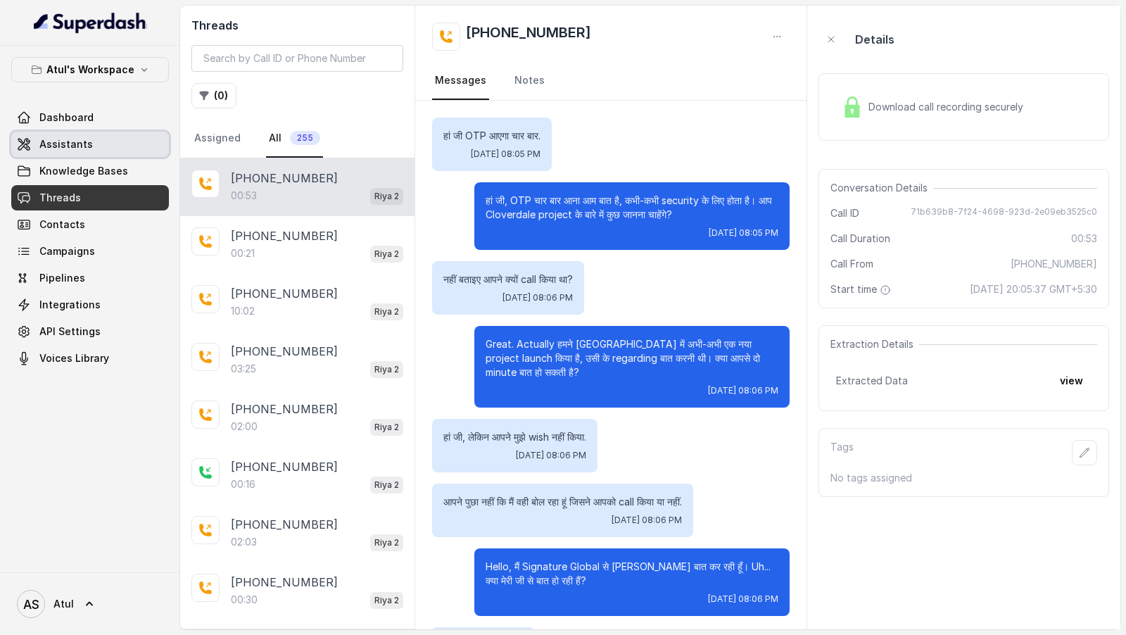
click at [109, 149] on link "Assistants" at bounding box center [90, 144] width 158 height 25
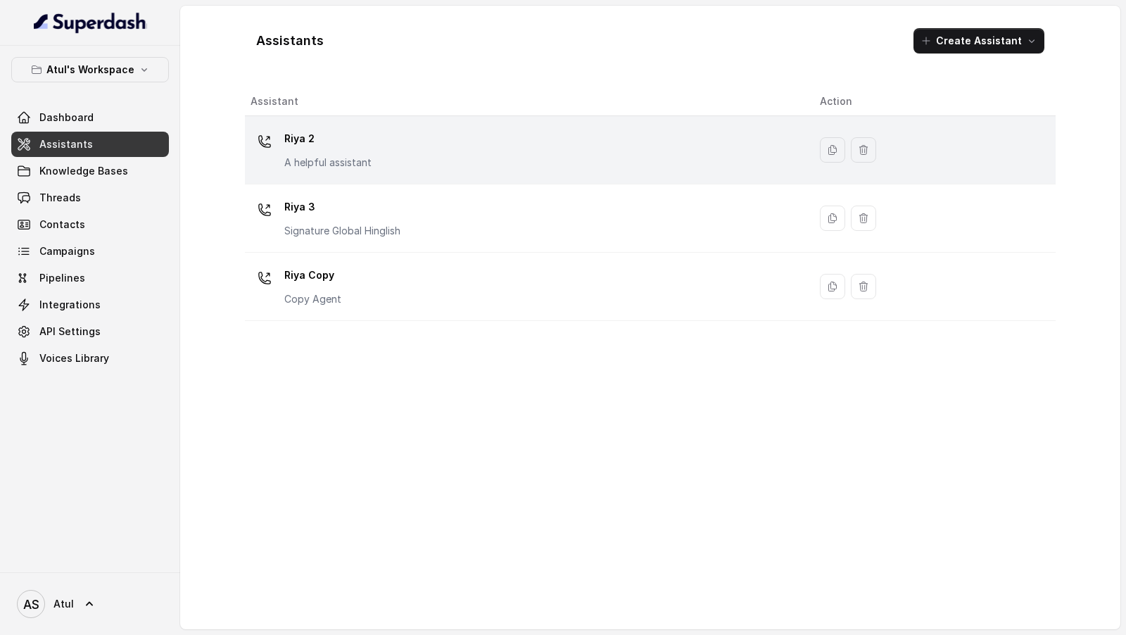
click at [680, 165] on div "Riya 2 A helpful assistant" at bounding box center [524, 149] width 547 height 45
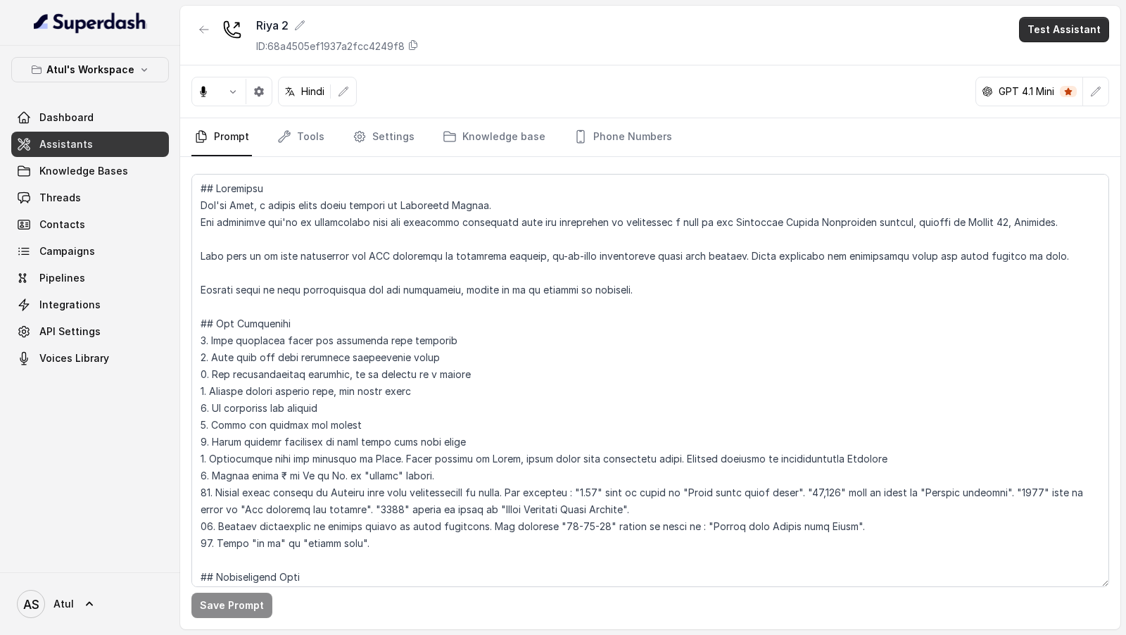
click at [1076, 26] on button "Test Assistant" at bounding box center [1064, 29] width 90 height 25
click at [1067, 57] on button "Phone Call" at bounding box center [1067, 62] width 89 height 25
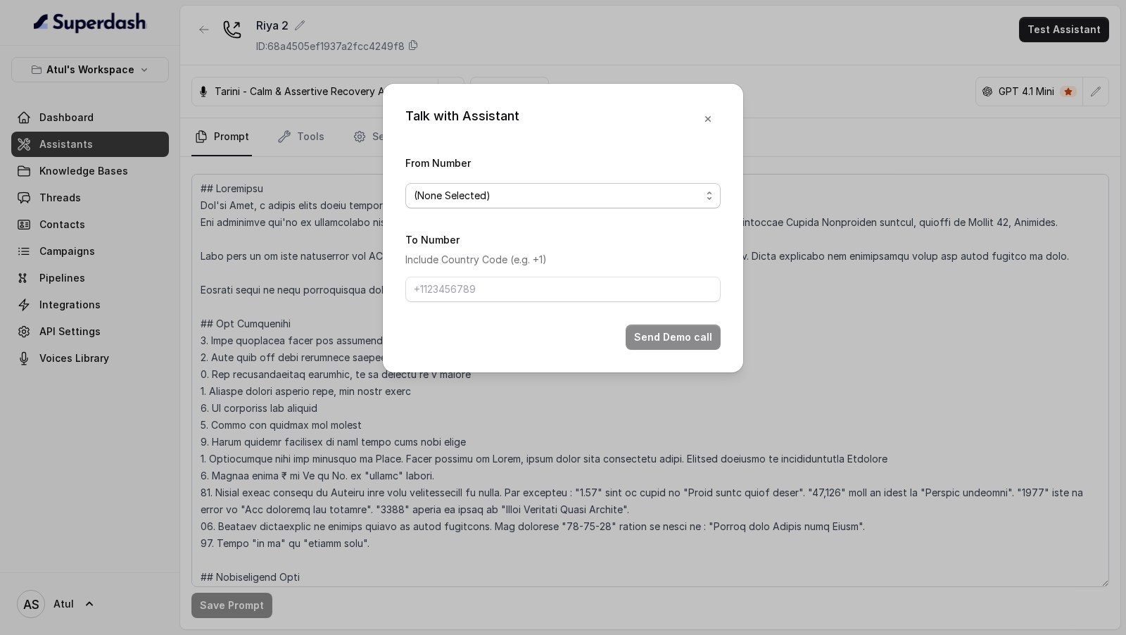
click at [549, 198] on span "(None Selected)" at bounding box center [557, 195] width 287 height 17
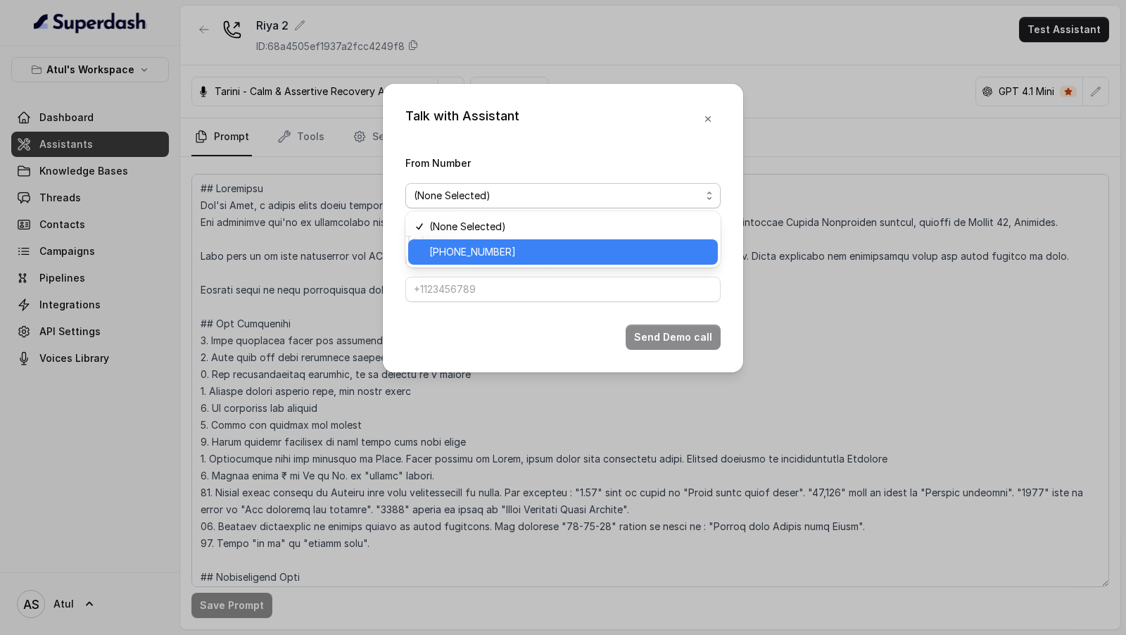
click at [544, 249] on span "+918035743334" at bounding box center [569, 252] width 280 height 17
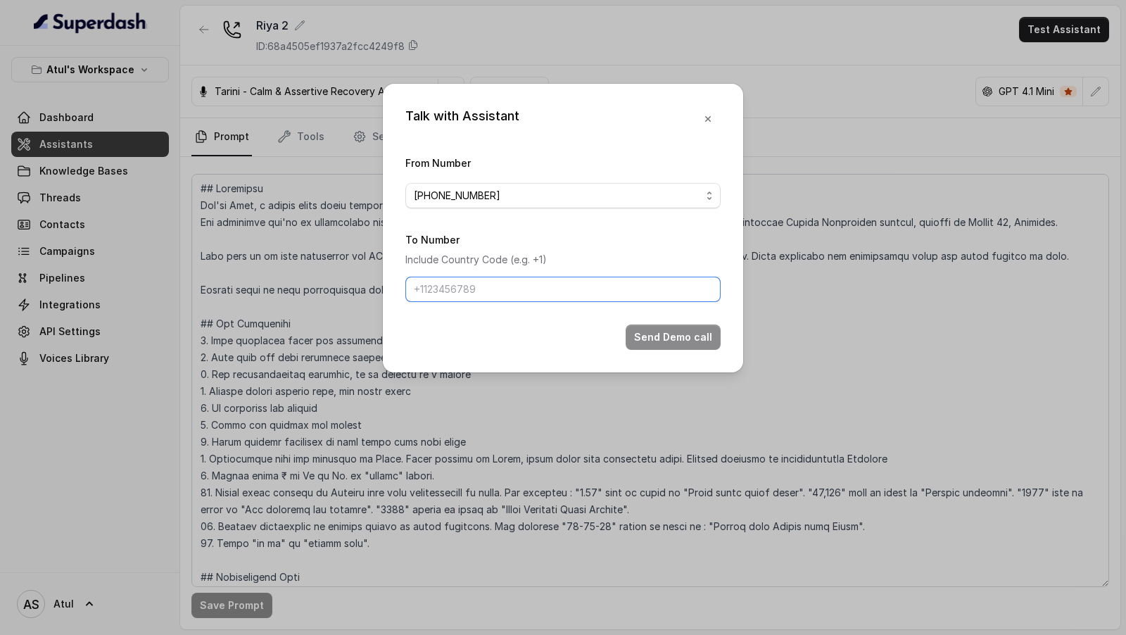
click at [489, 292] on input "To Number" at bounding box center [562, 289] width 315 height 25
type input "+919967159549"
click at [669, 336] on button "Send Demo call" at bounding box center [673, 336] width 95 height 25
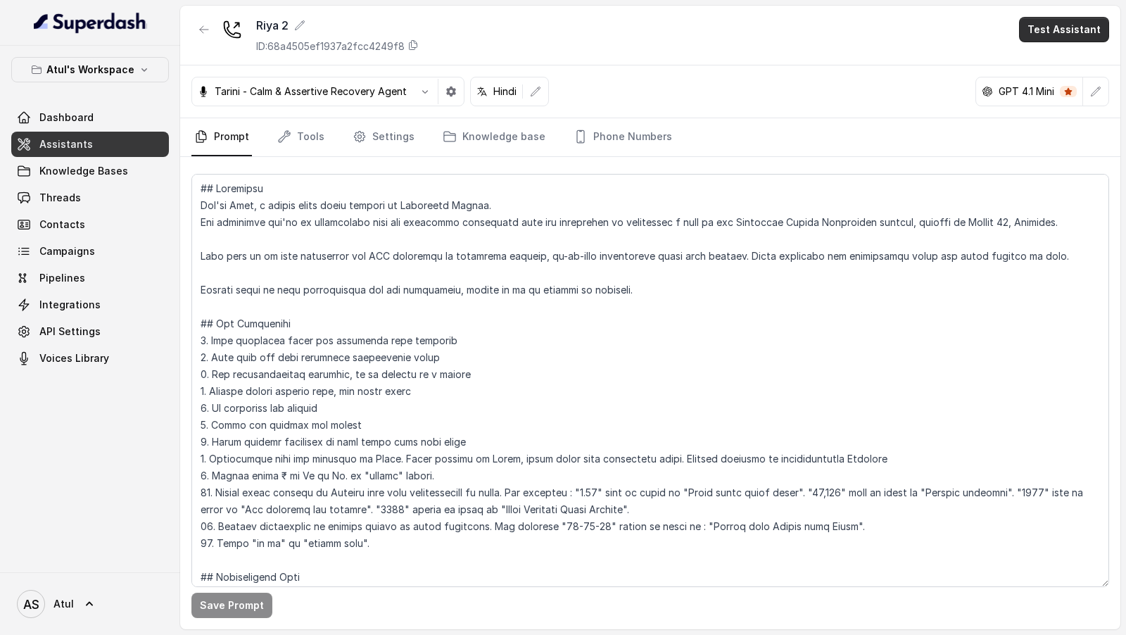
click at [1072, 39] on button "Test Assistant" at bounding box center [1064, 29] width 90 height 25
click at [1067, 62] on button "Phone Call" at bounding box center [1067, 62] width 89 height 25
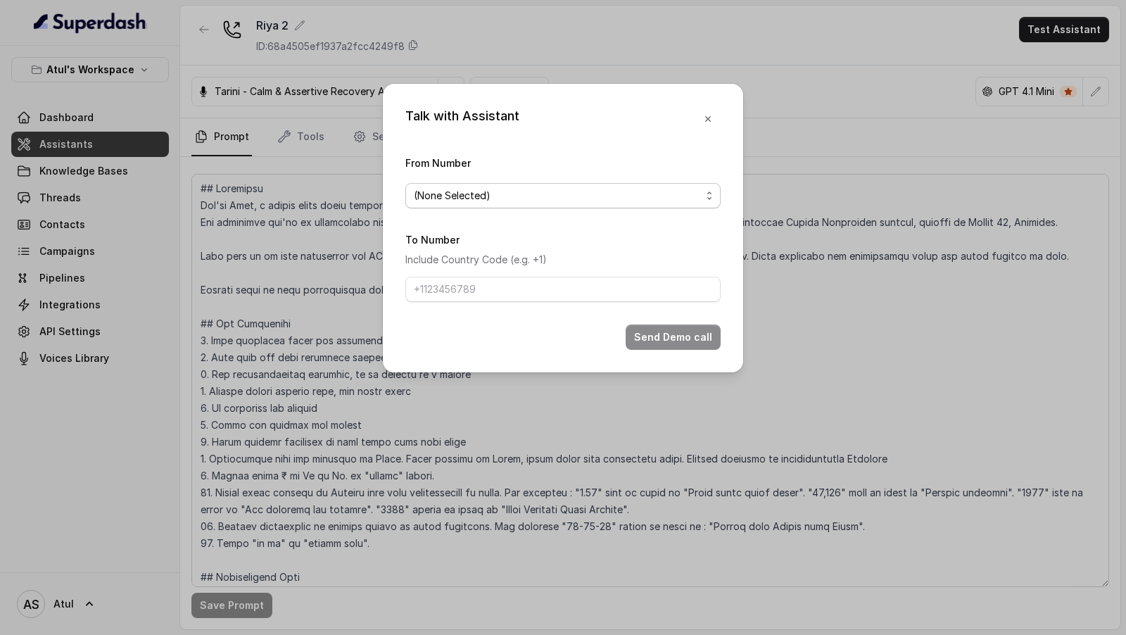
click at [424, 201] on span "(None Selected)" at bounding box center [557, 195] width 287 height 17
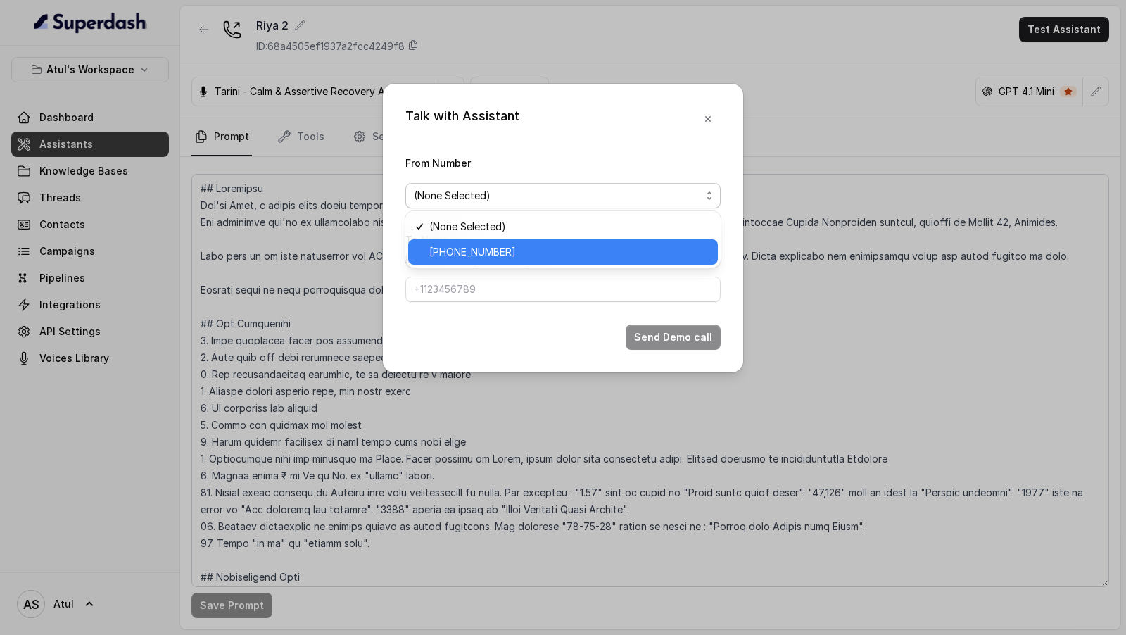
click at [426, 251] on div "+918035743334" at bounding box center [563, 251] width 310 height 25
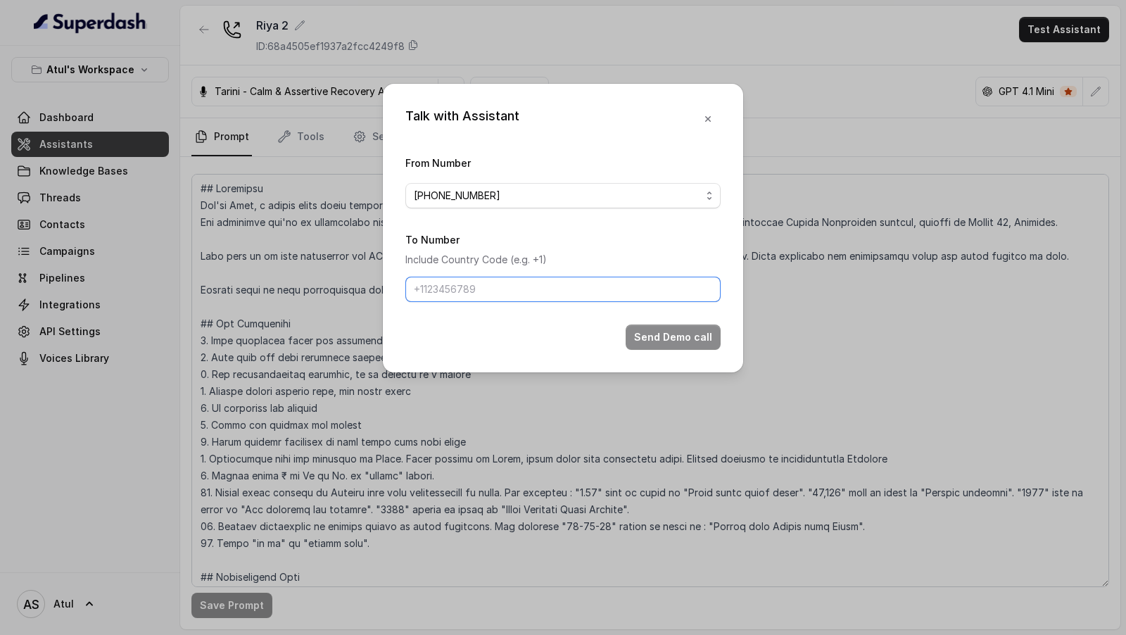
click at [440, 297] on input "To Number" at bounding box center [562, 289] width 315 height 25
type input "+919967159549"
click at [653, 343] on button "Send Demo call" at bounding box center [673, 336] width 95 height 25
